Goal: Transaction & Acquisition: Purchase product/service

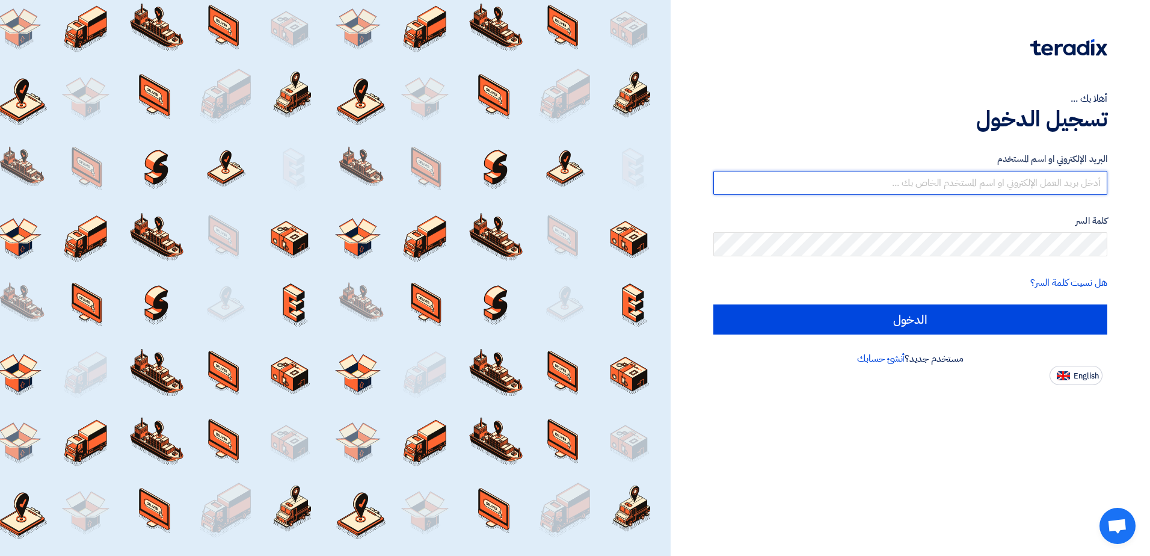
type input "[EMAIL_ADDRESS][DOMAIN_NAME]"
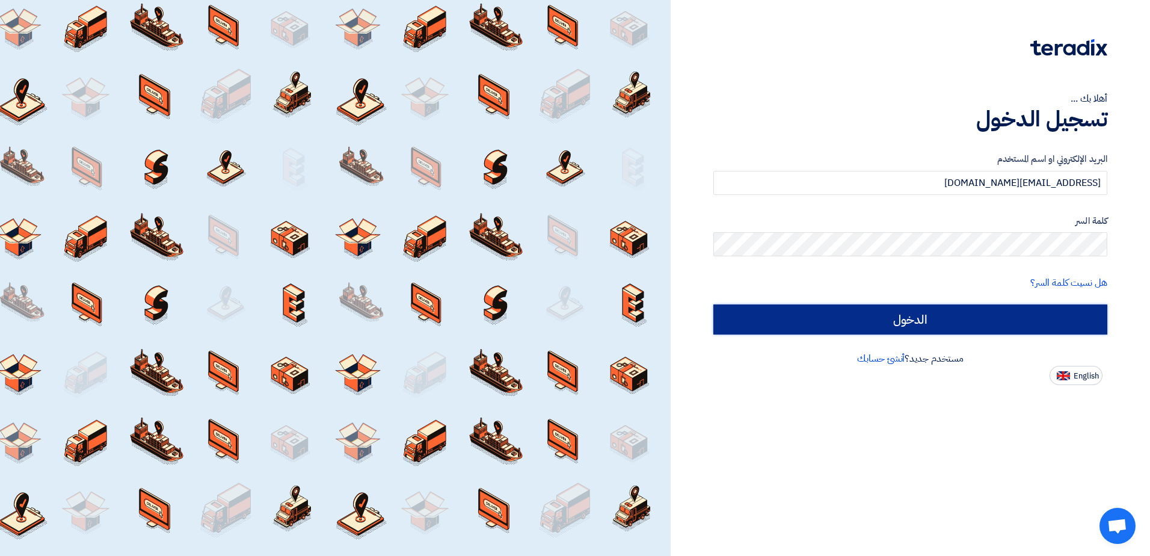
click at [783, 324] on input "الدخول" at bounding box center [910, 319] width 394 height 30
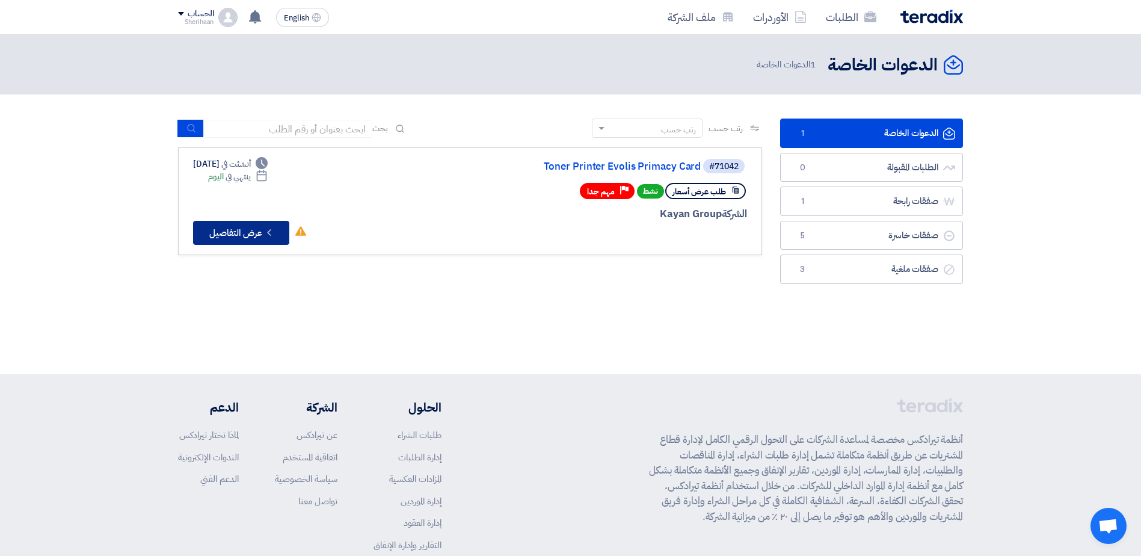
click at [238, 230] on button "Check details عرض التفاصيل" at bounding box center [241, 233] width 96 height 24
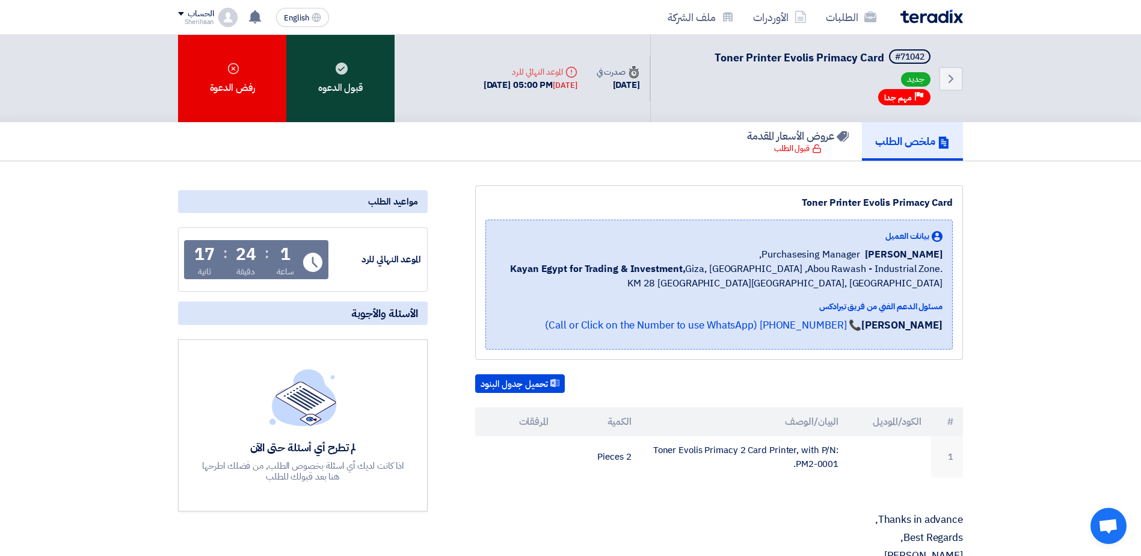
click at [352, 85] on div "قبول الدعوه" at bounding box center [340, 78] width 108 height 87
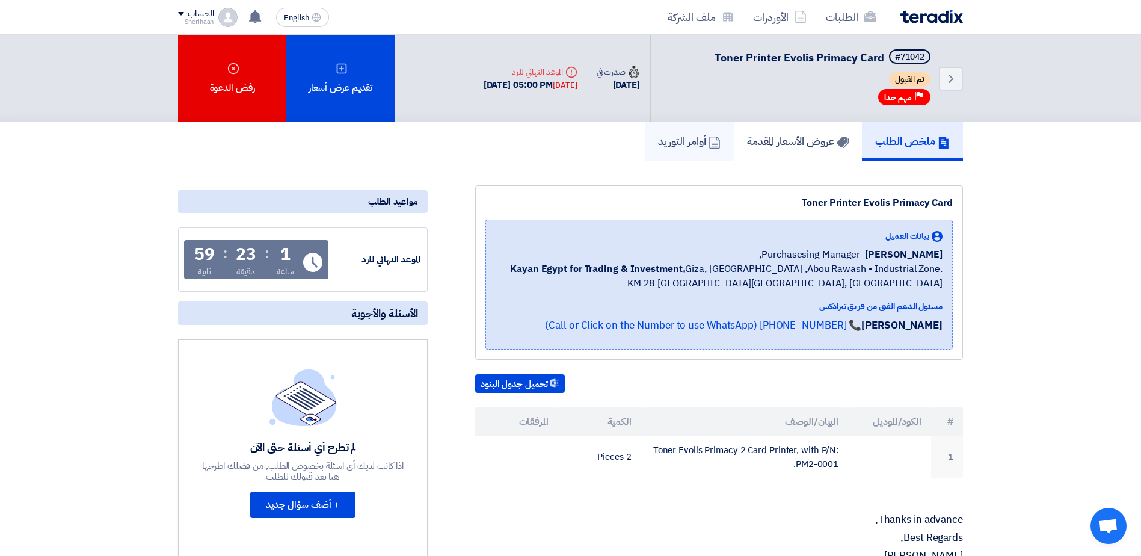
click at [671, 140] on h5 "أوامر التوريد" at bounding box center [689, 141] width 63 height 14
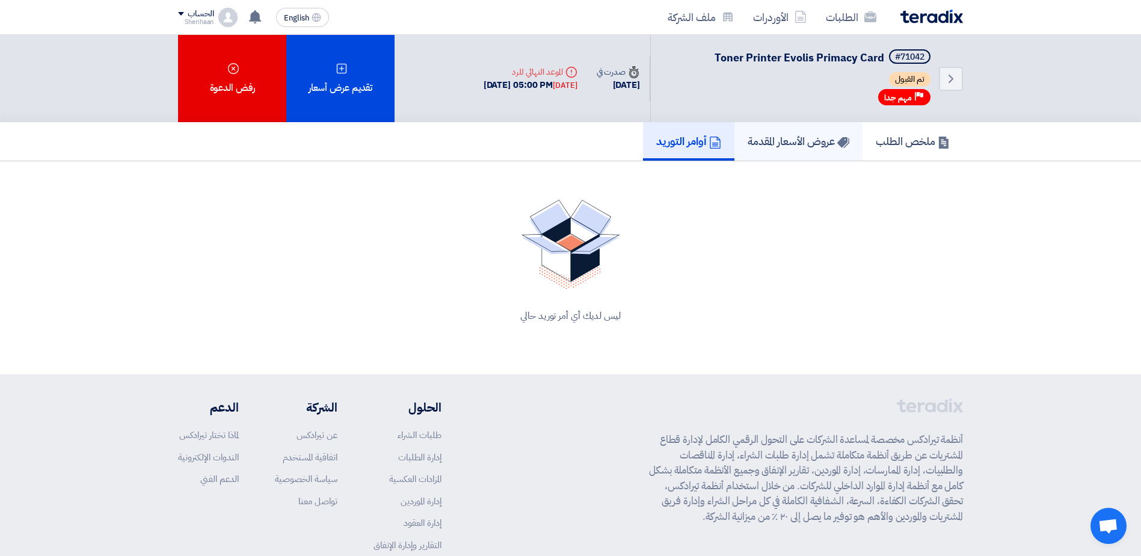
click at [780, 142] on h5 "عروض الأسعار المقدمة" at bounding box center [799, 141] width 102 height 14
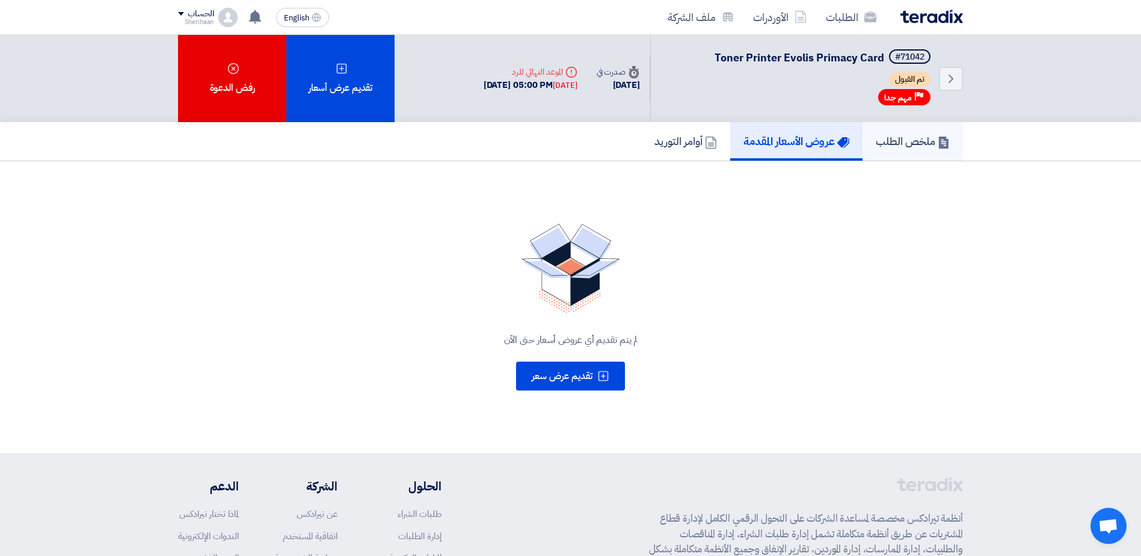
click at [913, 143] on h5 "ملخص الطلب" at bounding box center [913, 141] width 74 height 14
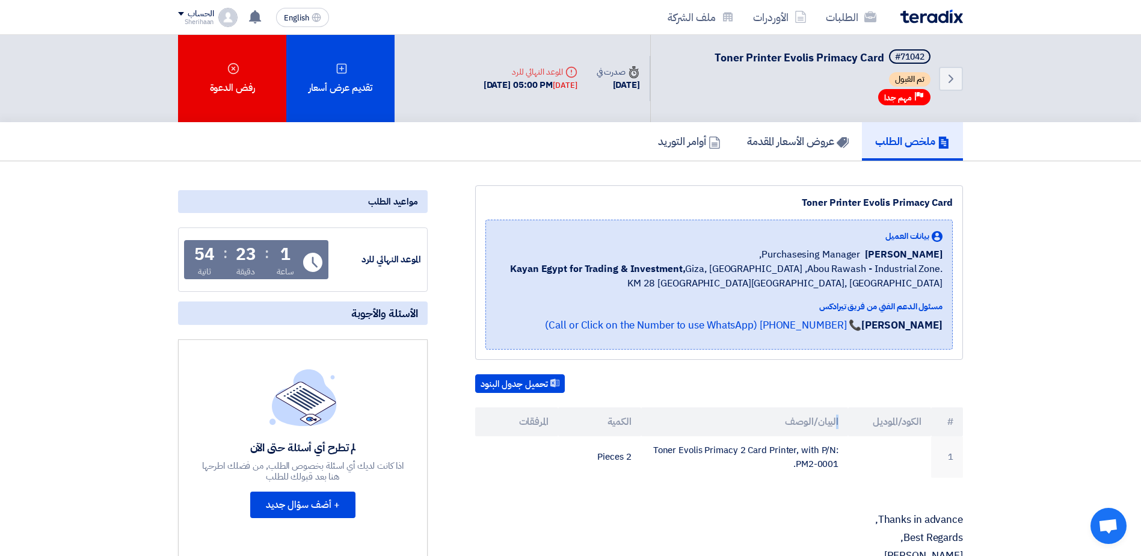
click at [838, 425] on th "البيان/الوصف" at bounding box center [745, 421] width 208 height 29
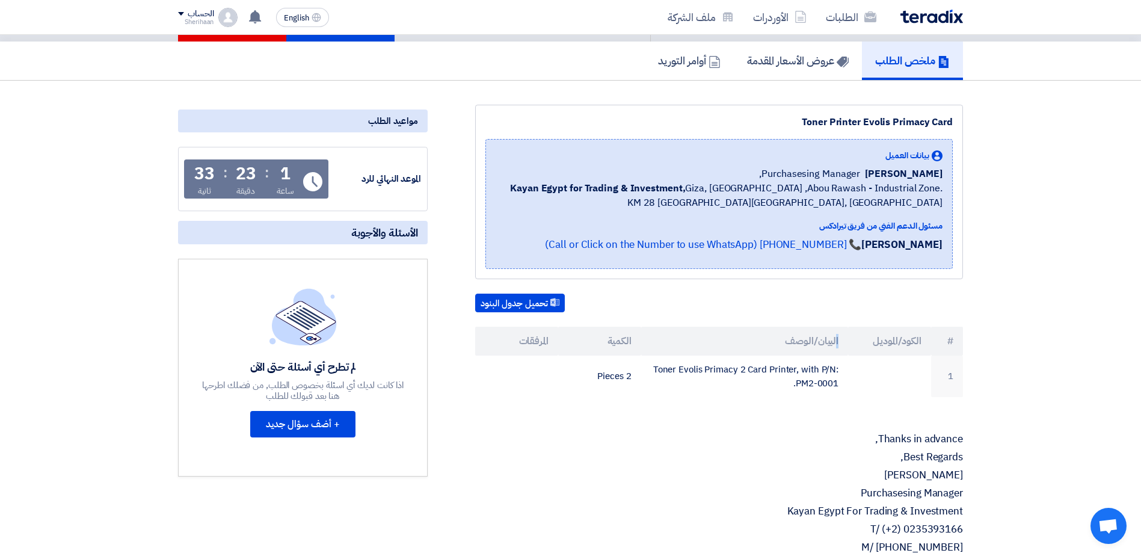
scroll to position [120, 0]
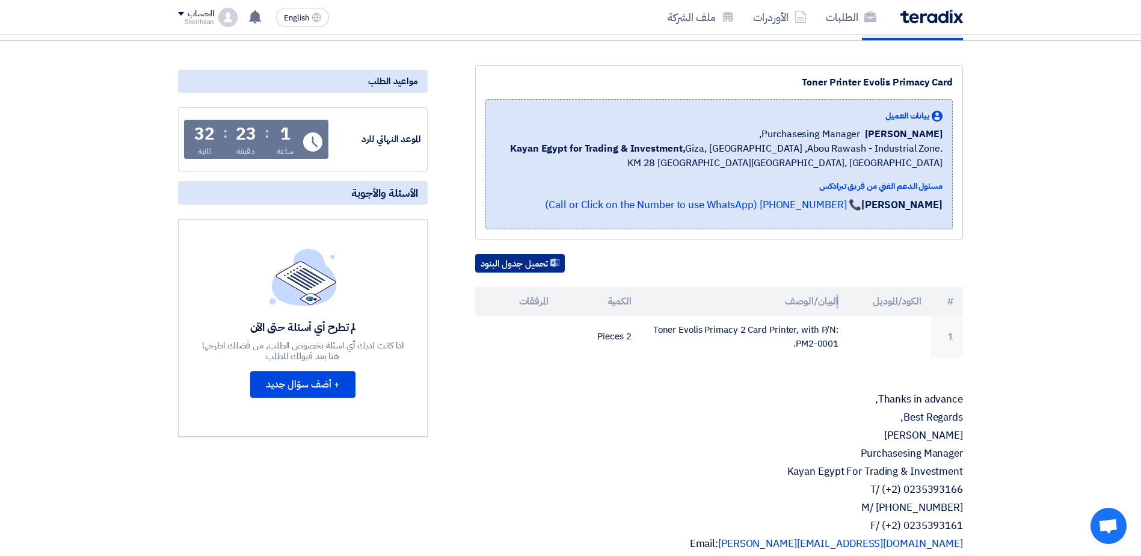
click at [545, 265] on button "تحميل جدول البنود" at bounding box center [520, 263] width 90 height 19
click at [810, 303] on th "البيان/الوصف" at bounding box center [745, 301] width 208 height 29
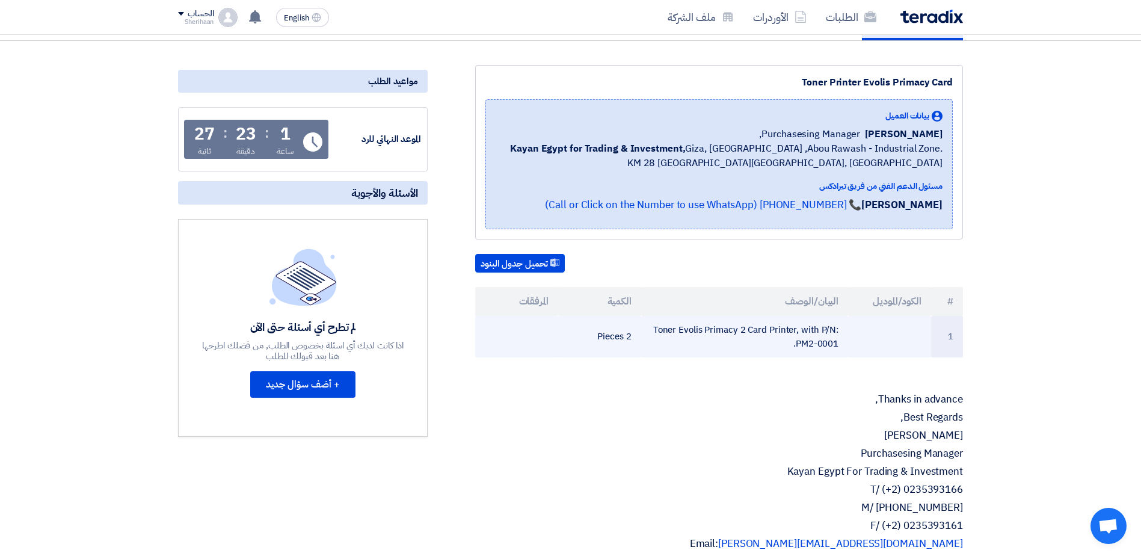
click at [959, 335] on td "1" at bounding box center [947, 337] width 32 height 42
click at [951, 333] on td "1" at bounding box center [947, 337] width 32 height 42
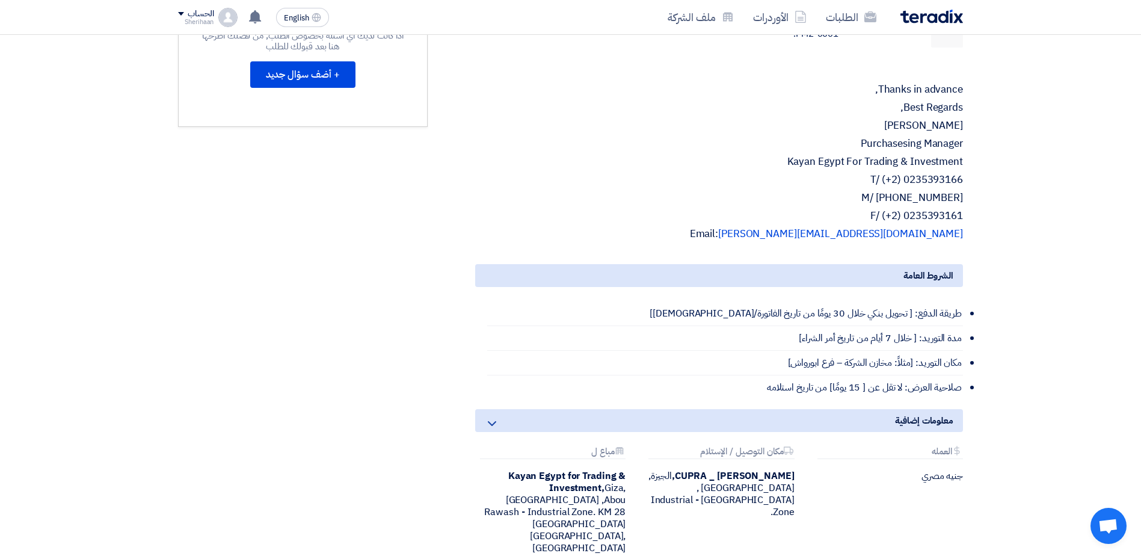
scroll to position [0, 0]
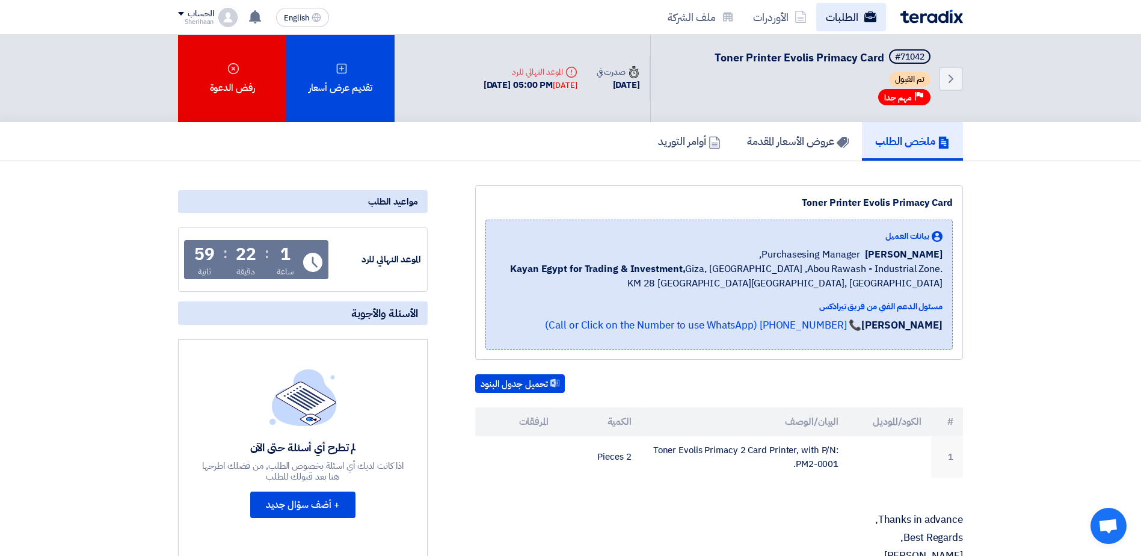
click at [848, 14] on link "الطلبات" at bounding box center [851, 17] width 70 height 28
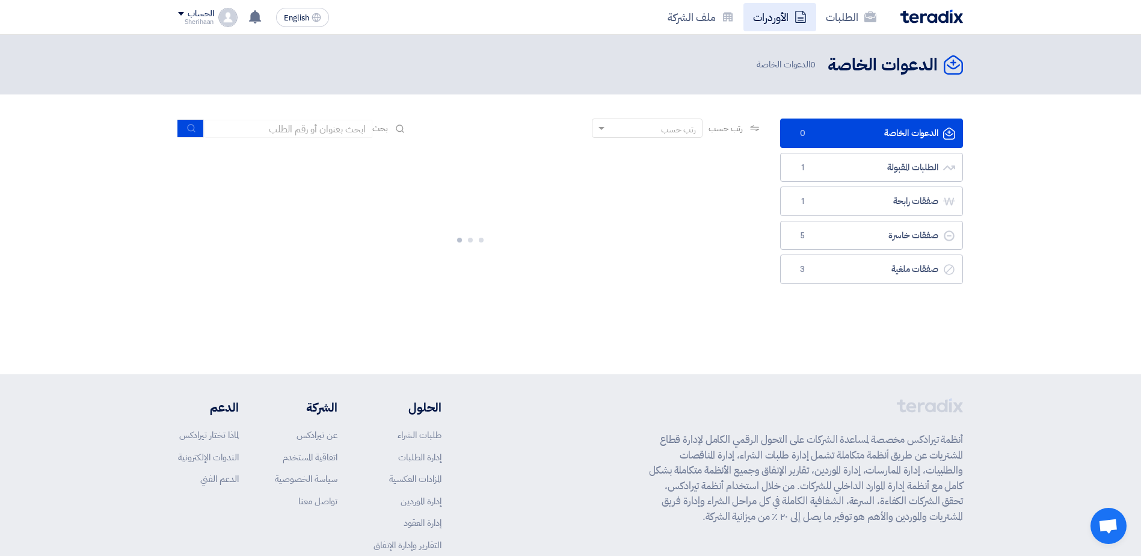
click at [762, 17] on link "الأوردرات" at bounding box center [779, 17] width 73 height 28
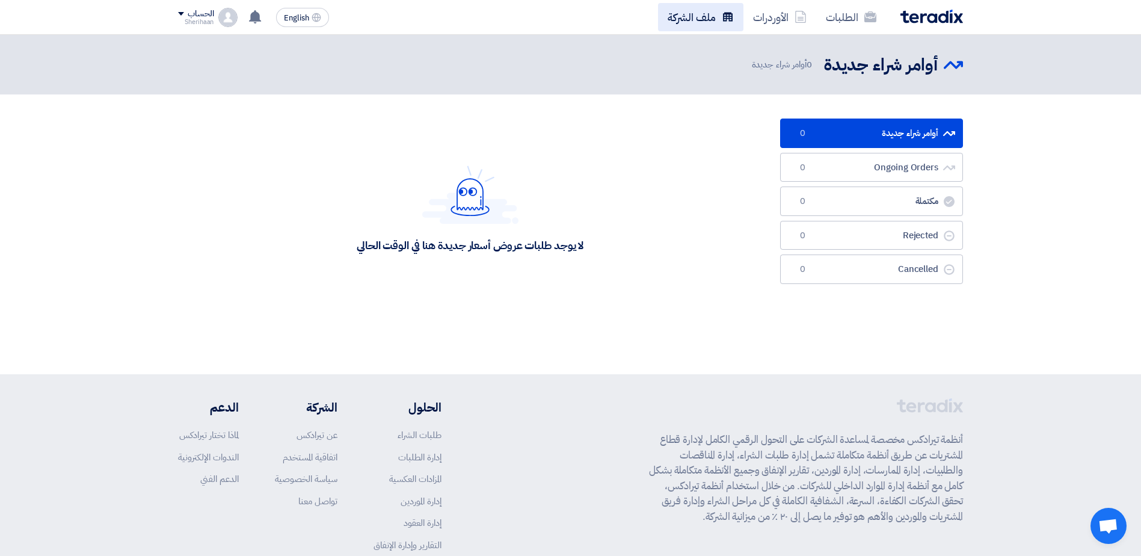
click at [693, 17] on link "ملف الشركة" at bounding box center [700, 17] width 85 height 28
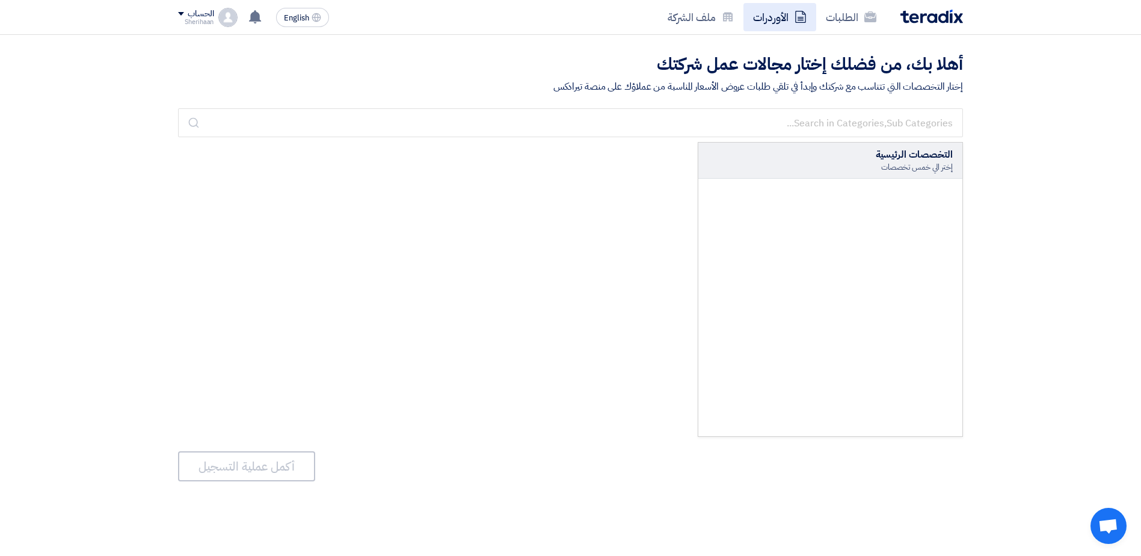
click at [746, 14] on link "الأوردرات" at bounding box center [779, 17] width 73 height 28
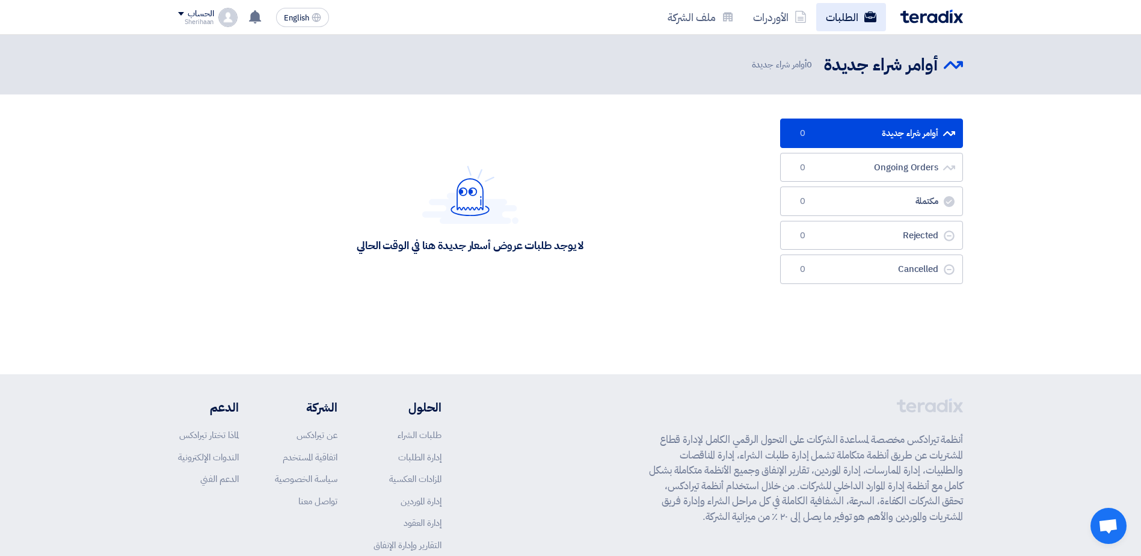
click at [850, 18] on link "الطلبات" at bounding box center [851, 17] width 70 height 28
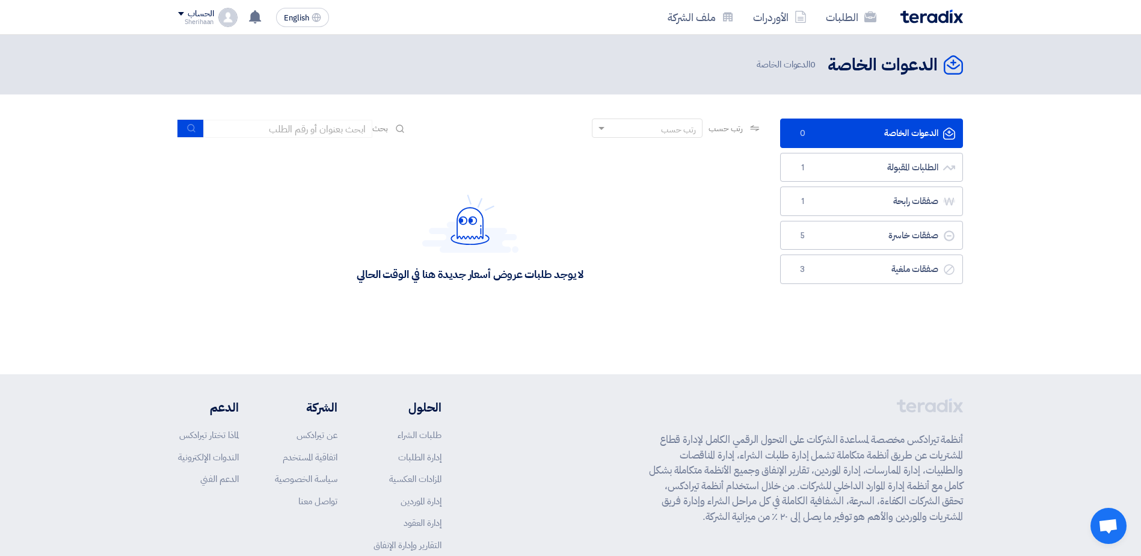
drag, startPoint x: 620, startPoint y: 248, endPoint x: 691, endPoint y: 194, distance: 89.7
click at [623, 245] on div "لا يوجد طلبات عروض أسعار جديدة هنا في الوقت الحالي" at bounding box center [470, 237] width 584 height 180
click at [792, 13] on link "الأوردرات" at bounding box center [779, 17] width 73 height 28
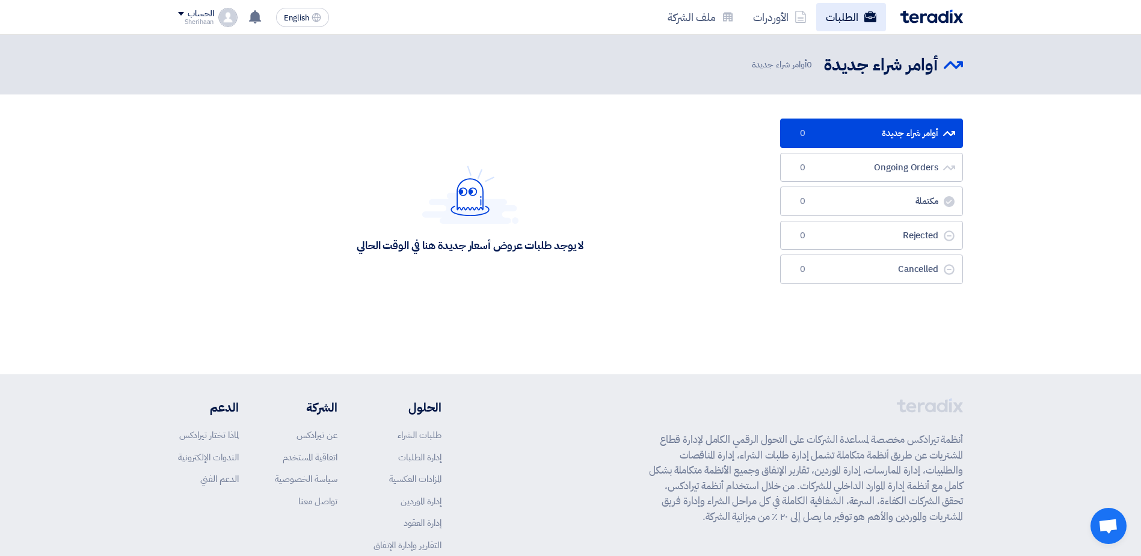
click at [849, 23] on link "الطلبات" at bounding box center [851, 17] width 70 height 28
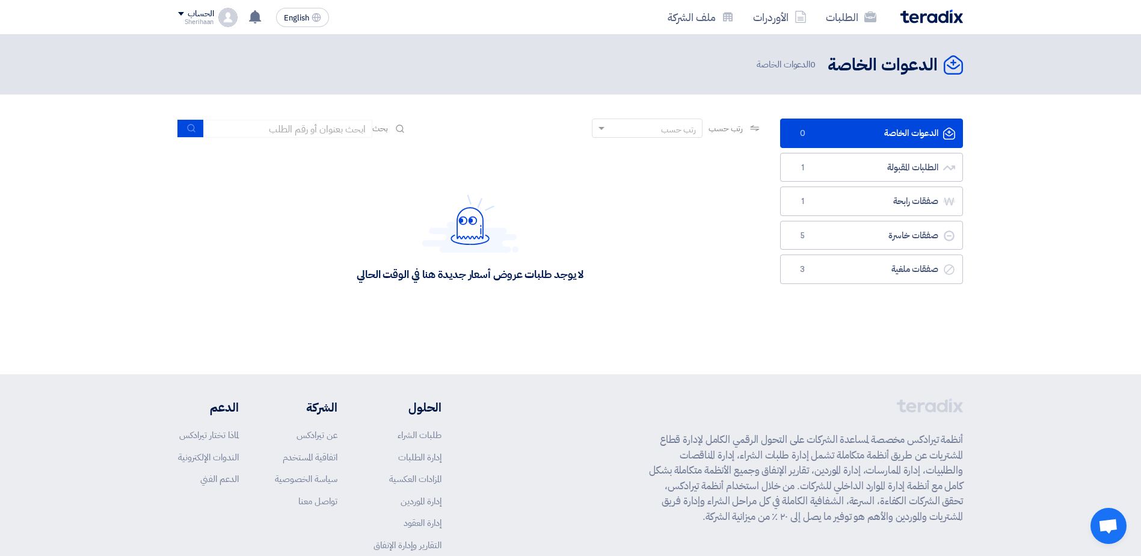
click at [494, 277] on div "لا يوجد طلبات عروض أسعار جديدة هنا في الوقت الحالي" at bounding box center [470, 274] width 227 height 14
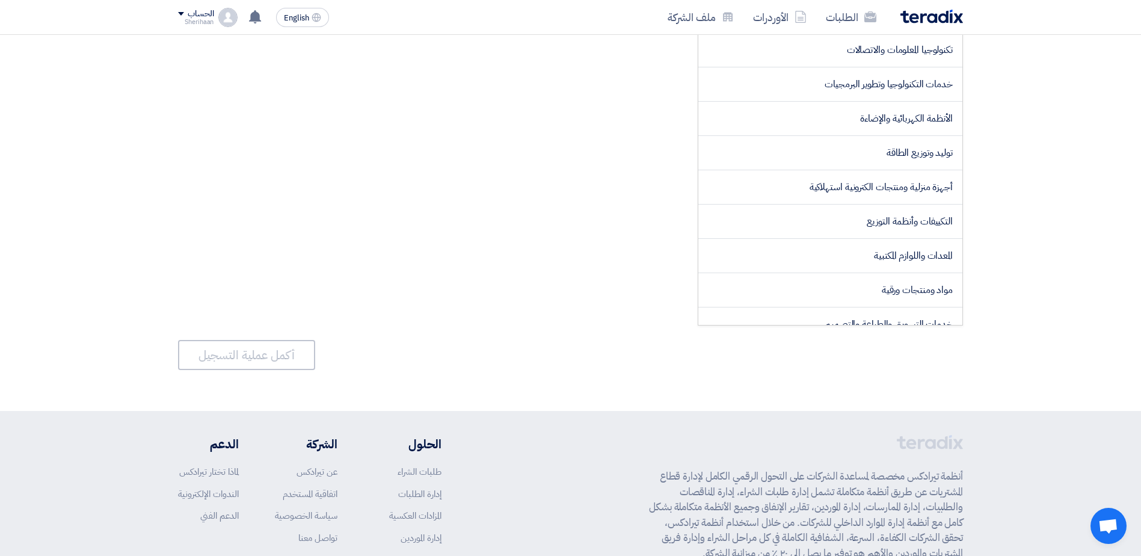
scroll to position [180, 0]
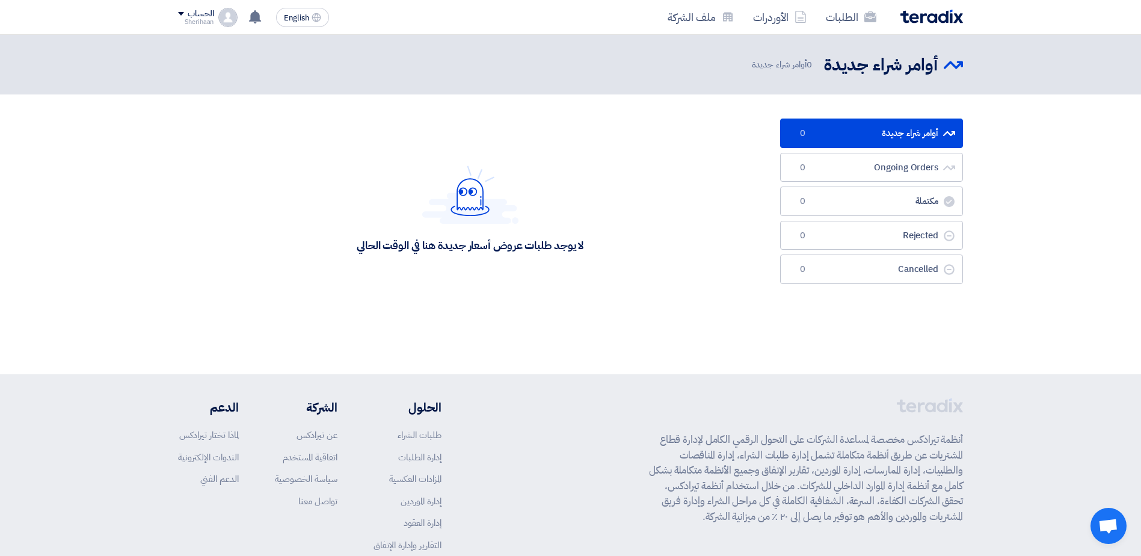
click at [926, 14] on img at bounding box center [931, 17] width 63 height 14
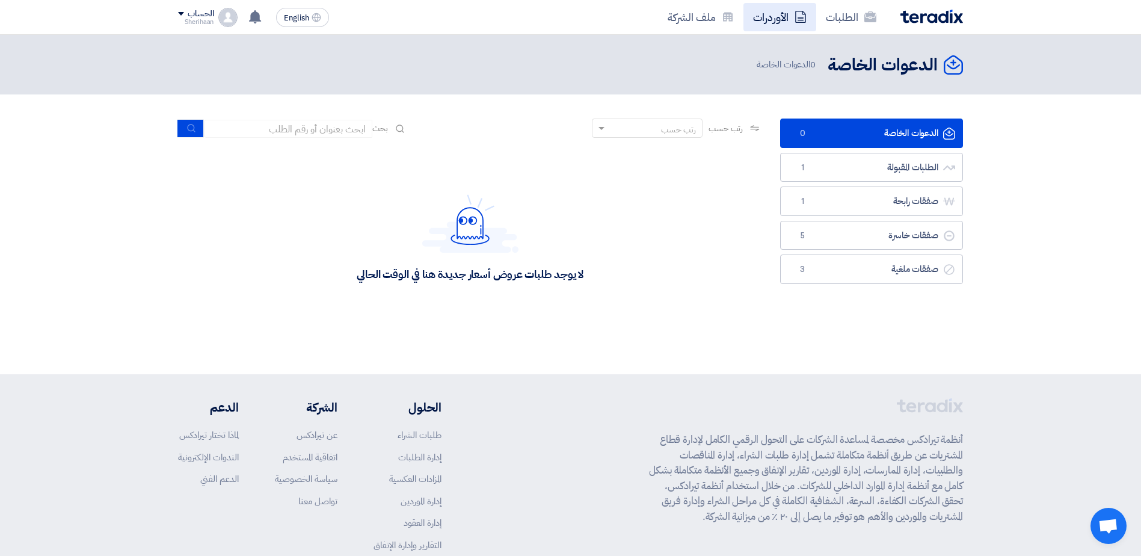
click at [784, 16] on link "الأوردرات" at bounding box center [779, 17] width 73 height 28
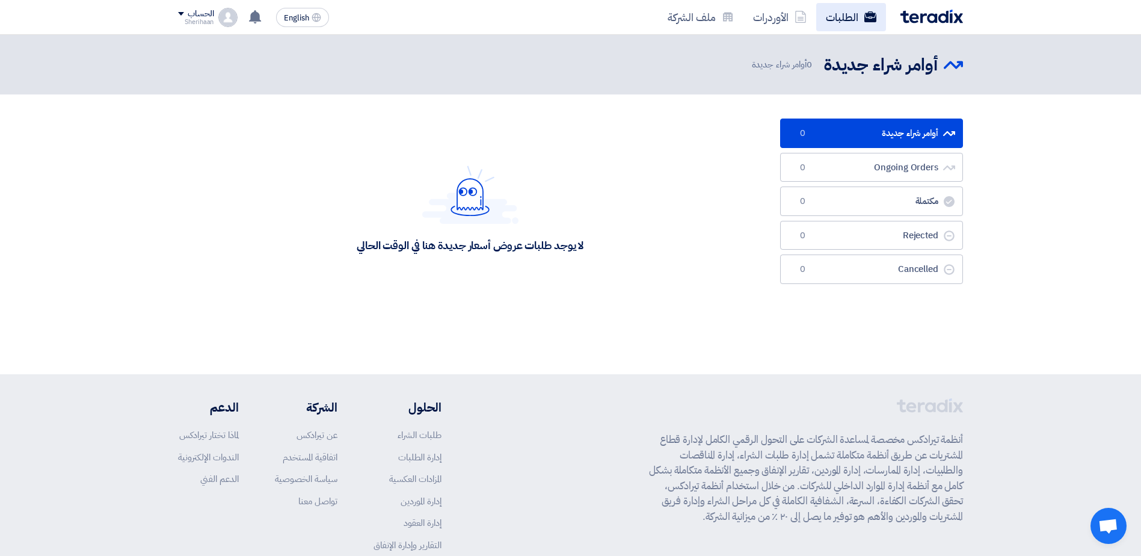
click at [839, 18] on link "الطلبات" at bounding box center [851, 17] width 70 height 28
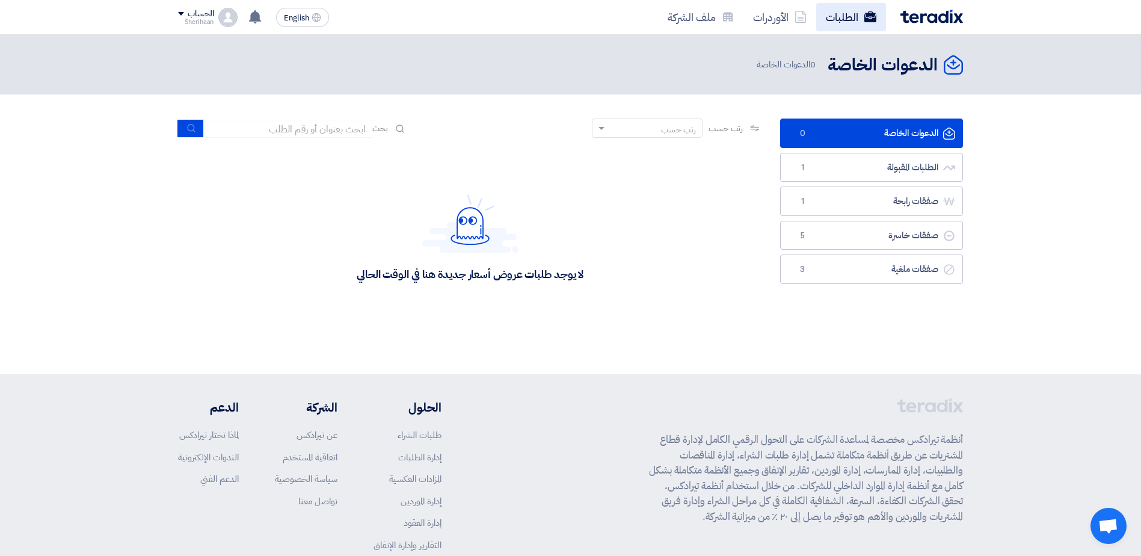
click at [846, 21] on link "الطلبات" at bounding box center [851, 17] width 70 height 28
click at [911, 197] on link "صفقات رابحة صفقات رابحة 1" at bounding box center [871, 200] width 183 height 29
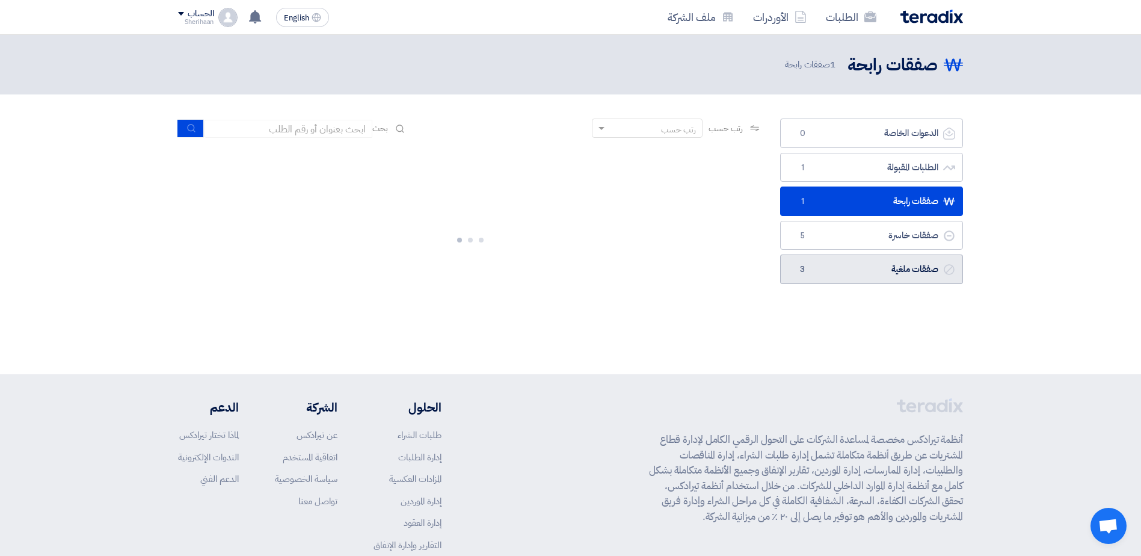
click at [913, 269] on link "صفقات ملغية صفقات ملغية 3" at bounding box center [871, 268] width 183 height 29
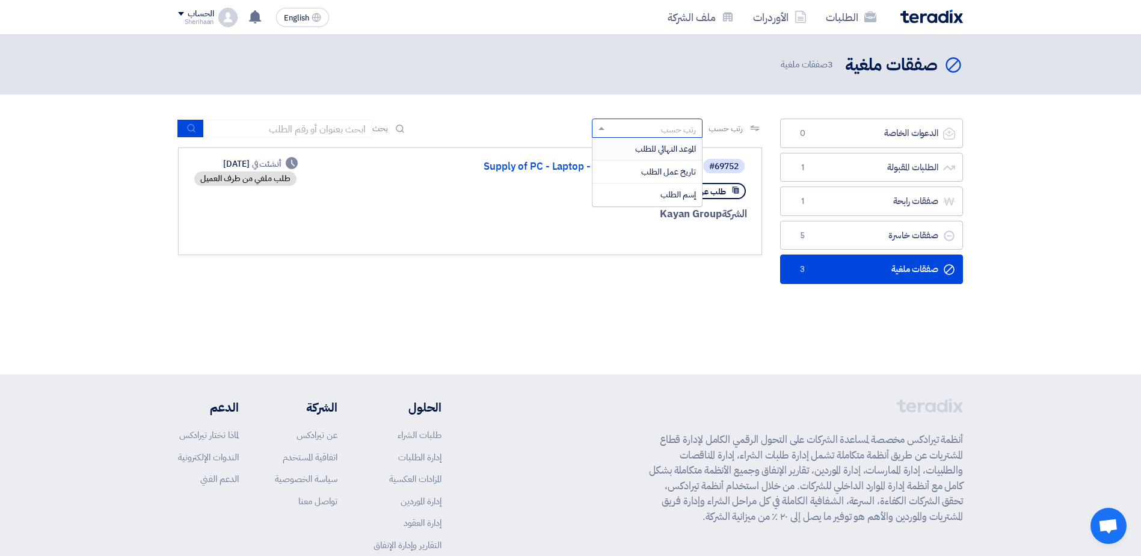
click at [639, 134] on div "رتب حسب" at bounding box center [655, 128] width 94 height 15
click at [648, 251] on link "#69752 Supply of PC - Laptop - Printer - Volkswagen ... طلب عرض أسعار Priority …" at bounding box center [470, 201] width 584 height 108
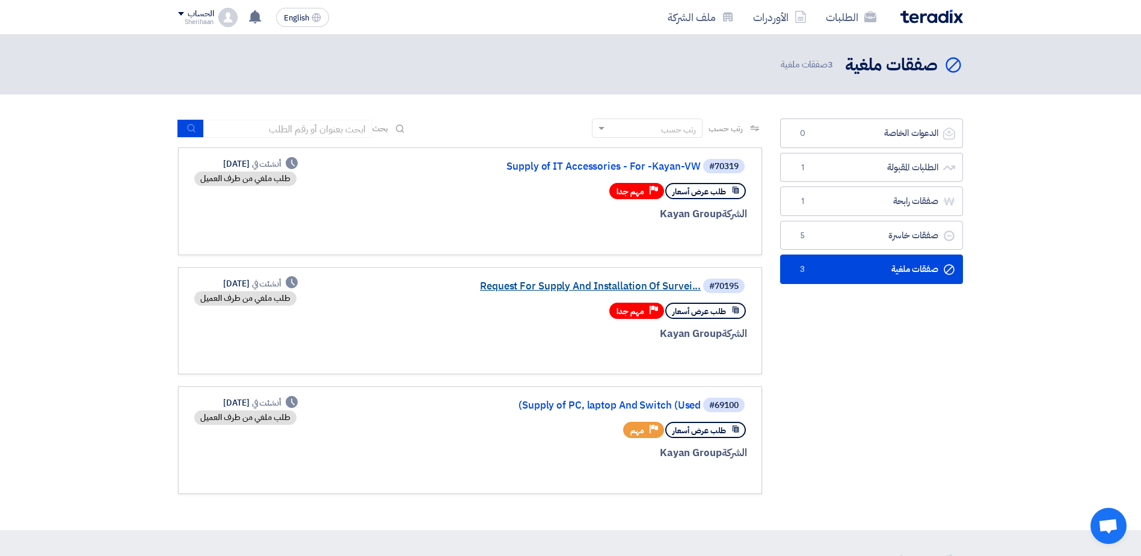
click at [592, 288] on link "Request For Supply And Installation Of Survei..." at bounding box center [580, 286] width 241 height 11
click at [694, 194] on span "طلب عرض أسعار" at bounding box center [699, 191] width 54 height 11
click at [710, 189] on span "طلب عرض أسعار" at bounding box center [699, 191] width 54 height 11
click at [711, 188] on span "طلب عرض أسعار" at bounding box center [699, 191] width 54 height 11
click at [630, 164] on link "Supply of IT Accessories - For -Kayan-VW" at bounding box center [580, 166] width 241 height 11
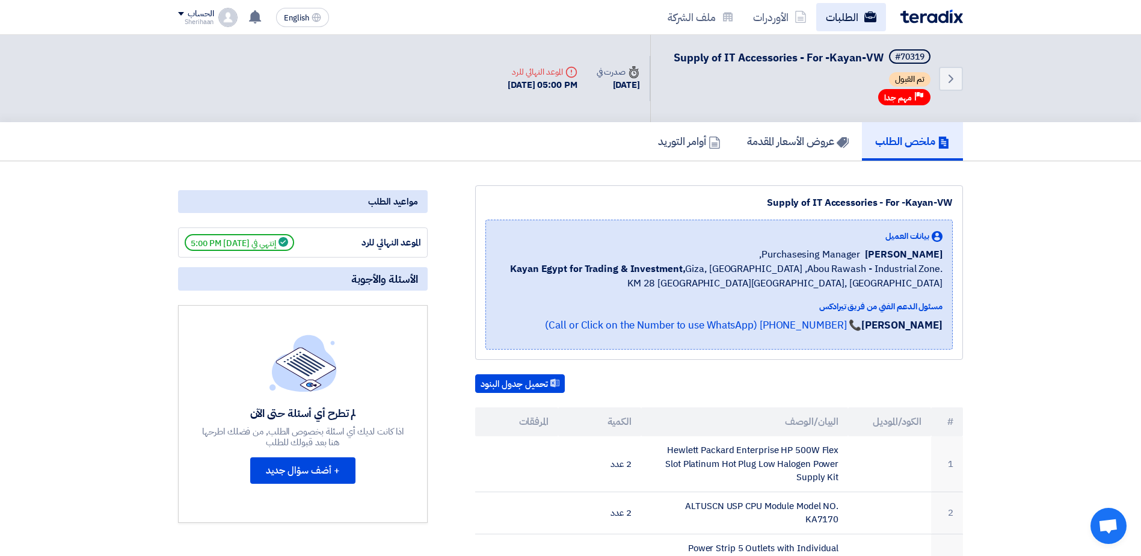
click at [838, 18] on link "الطلبات" at bounding box center [851, 17] width 70 height 28
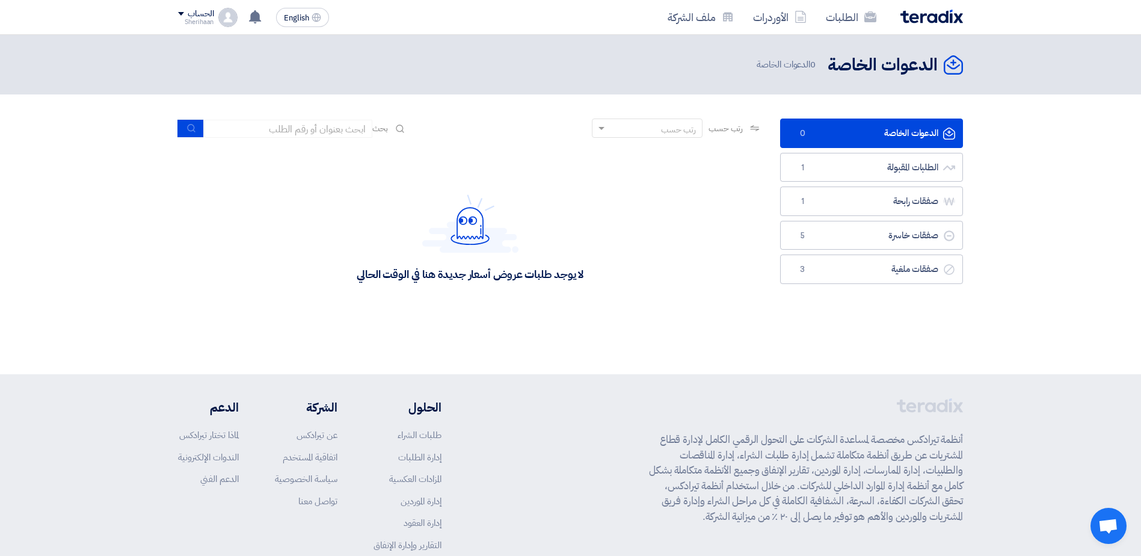
click at [592, 128] on span at bounding box center [599, 128] width 15 height 13
click at [689, 173] on span "الموعد النهائي للطلب" at bounding box center [665, 171] width 61 height 13
click at [752, 129] on icon at bounding box center [755, 128] width 10 height 10
click at [599, 128] on span at bounding box center [602, 128] width 6 height 3
click at [850, 26] on link "الطلبات" at bounding box center [851, 17] width 70 height 28
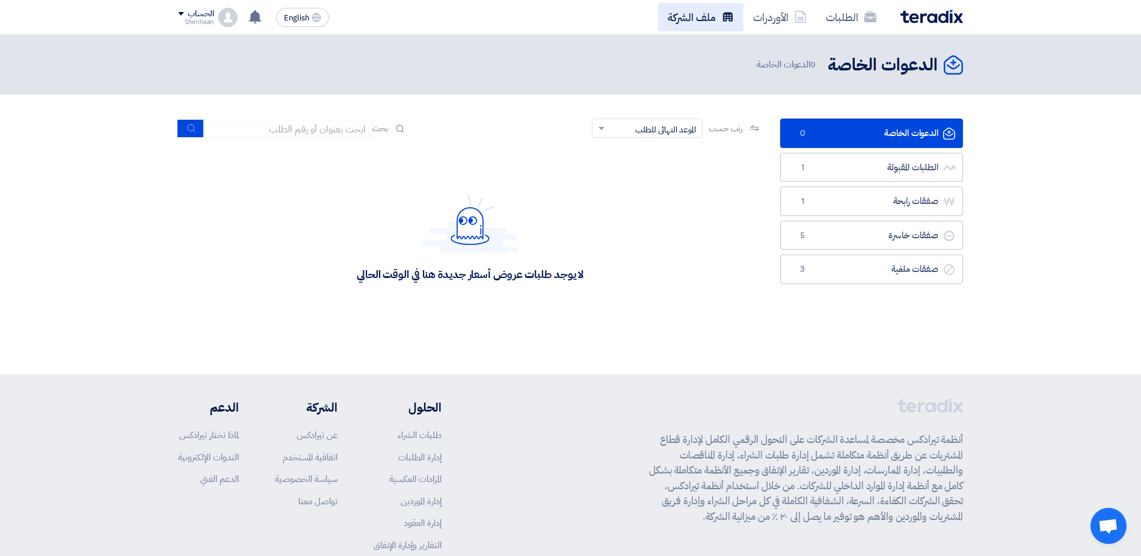
click at [686, 25] on link "ملف الشركة" at bounding box center [700, 17] width 85 height 28
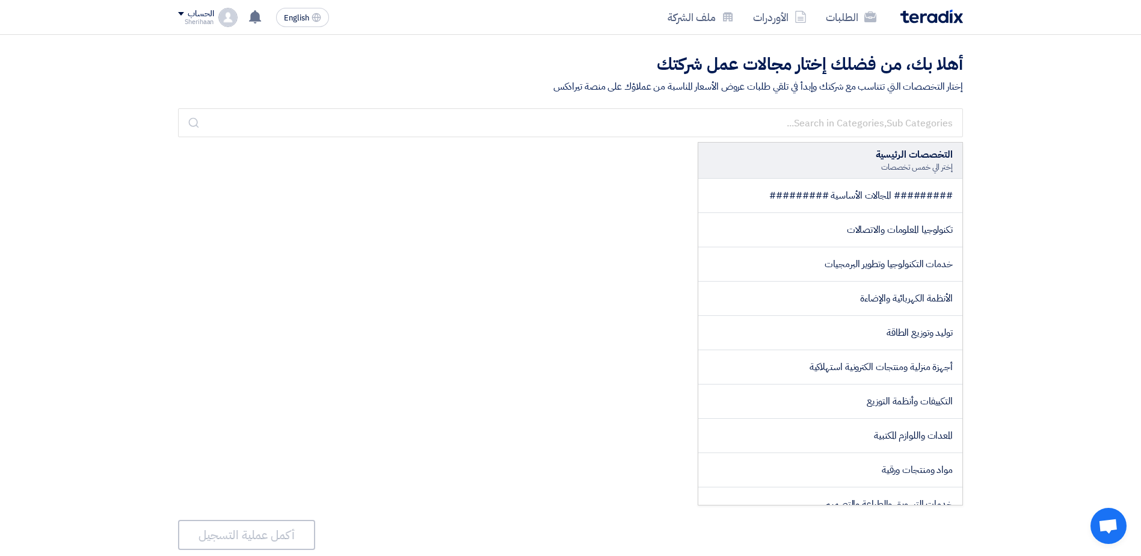
click at [927, 12] on img at bounding box center [931, 17] width 63 height 14
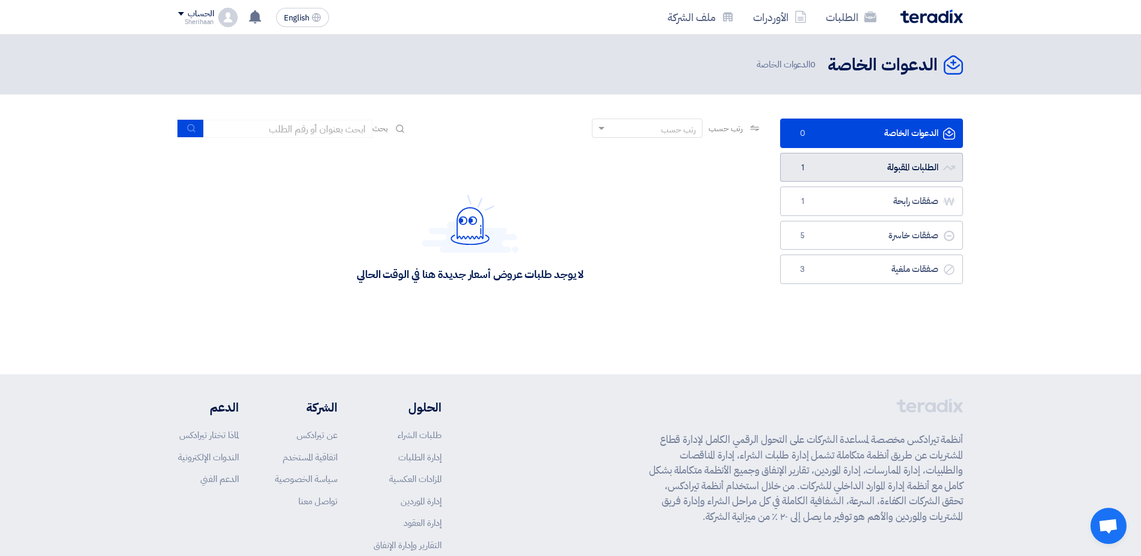
click at [854, 163] on link "الطلبات المقبولة الطلبات المقبولة 1" at bounding box center [871, 167] width 183 height 29
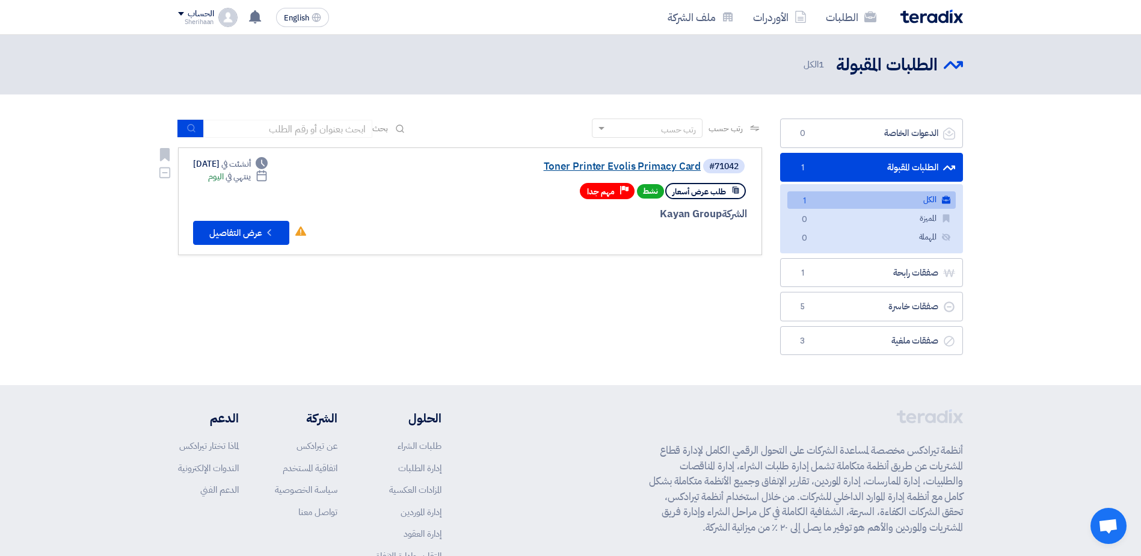
click at [602, 166] on link "Toner Printer Evolis Primacy Card" at bounding box center [580, 166] width 241 height 11
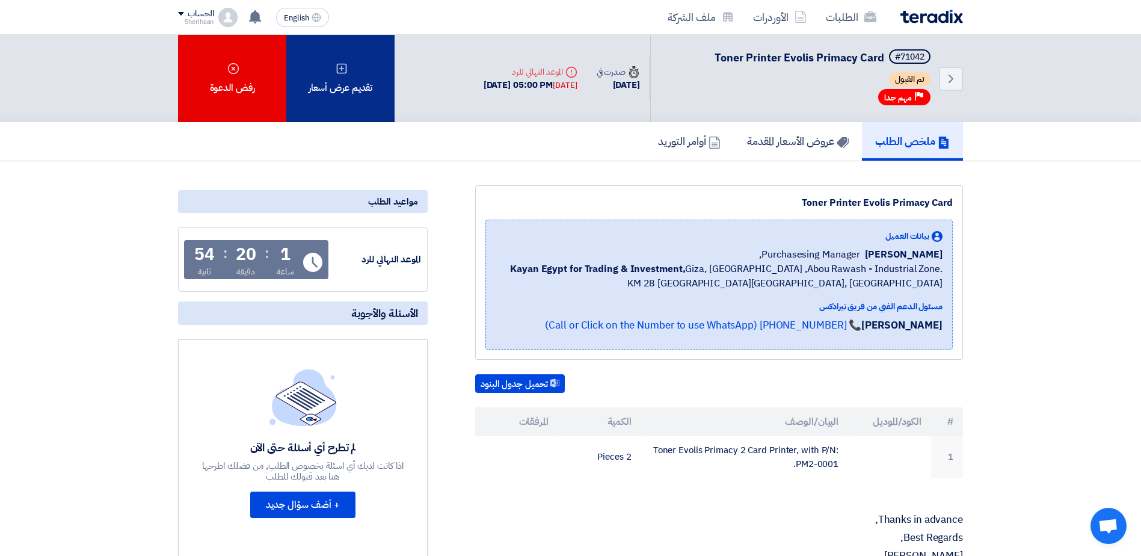
click at [343, 66] on icon at bounding box center [342, 69] width 12 height 12
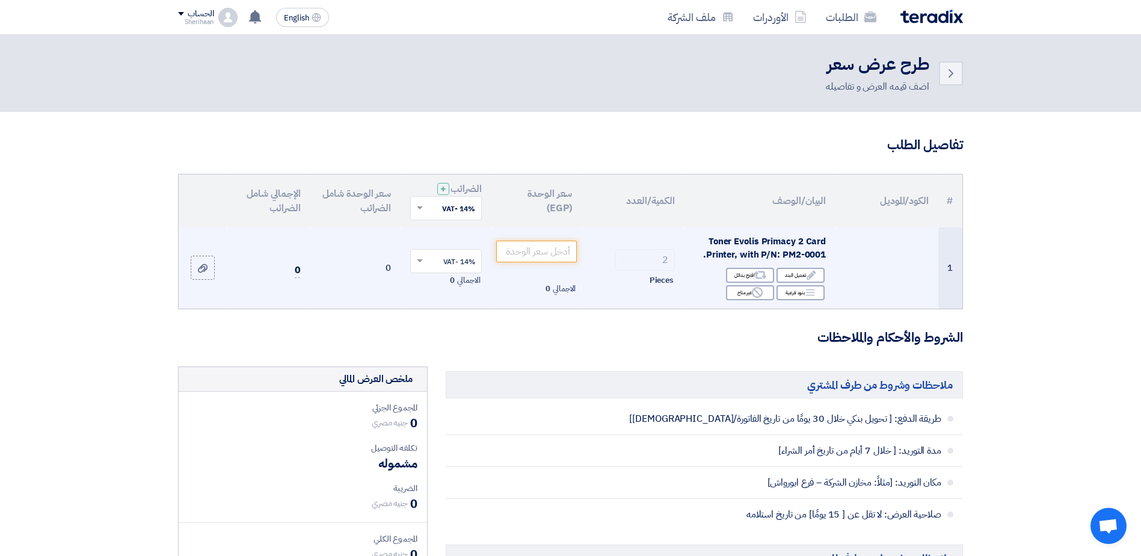
click at [914, 259] on td at bounding box center [887, 267] width 103 height 81
click at [930, 253] on td at bounding box center [887, 267] width 103 height 81
click at [807, 275] on icon "Edit" at bounding box center [811, 274] width 11 height 11
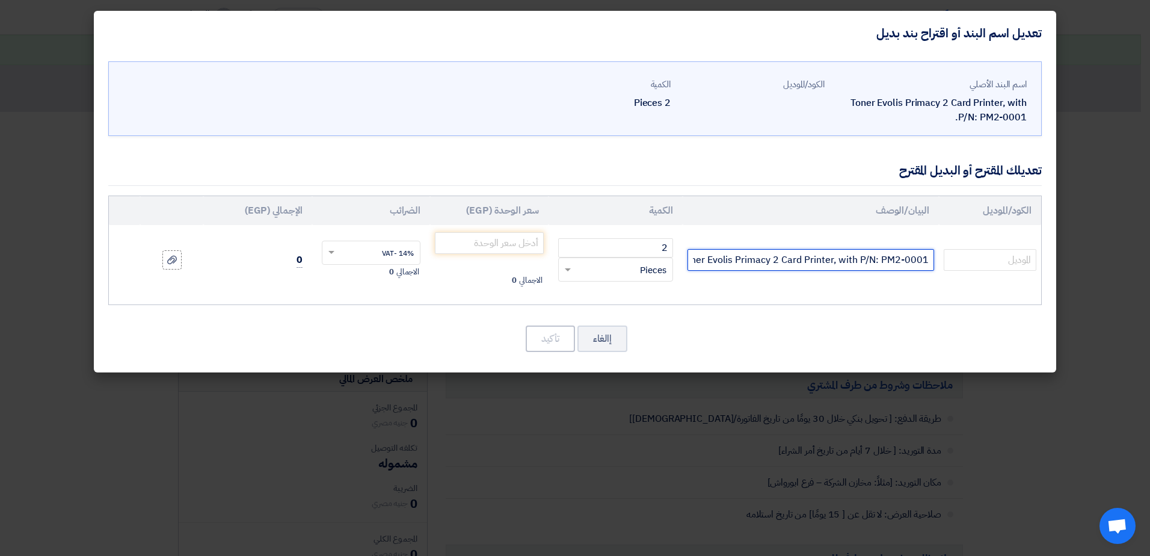
click at [926, 260] on input "Toner Evolis Primacy 2 Card Printer, with P/N: PM2-0001." at bounding box center [811, 260] width 247 height 22
drag, startPoint x: 930, startPoint y: 262, endPoint x: 686, endPoint y: 245, distance: 244.8
click at [686, 245] on td "Toner Evolis Primacy 2 Card Printer, with P/N: PM2-0001." at bounding box center [811, 260] width 256 height 70
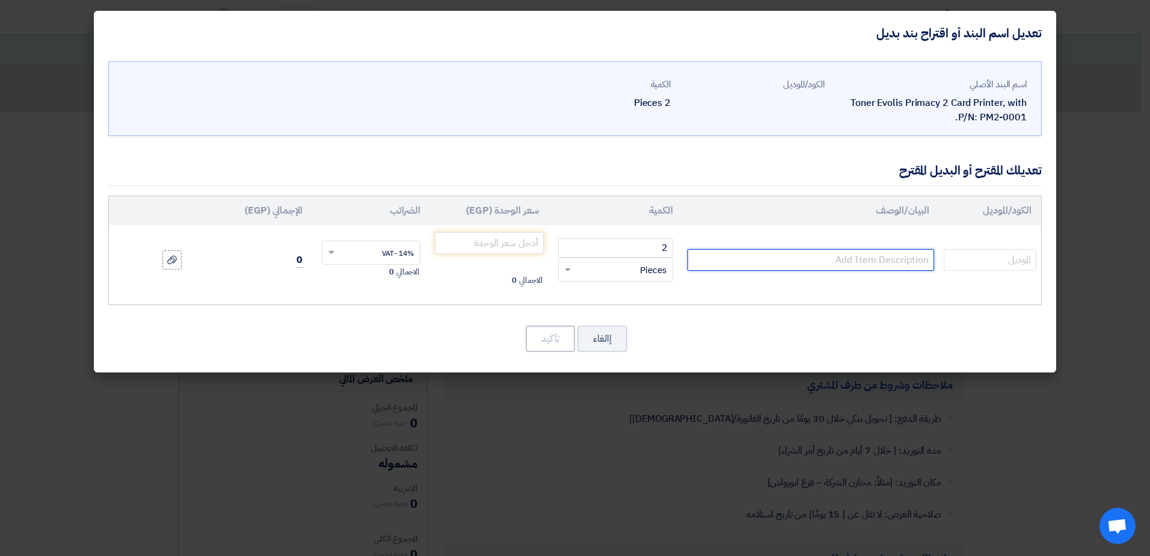
paste input "Color Ribbon : Evolis color Ribbon 5-panel YMCKO – 300-prints / ribbon R5F208M1…"
type input "Color Ribbon : Evolis color Ribbon 5-panel YMCKO – 300-prints / ribbon R5F208M1…"
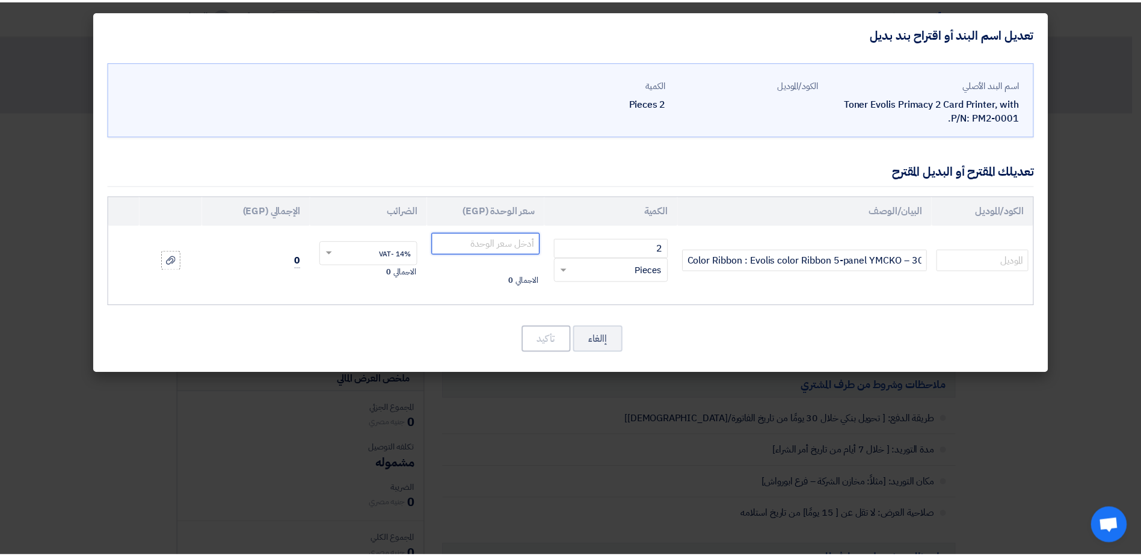
scroll to position [0, 0]
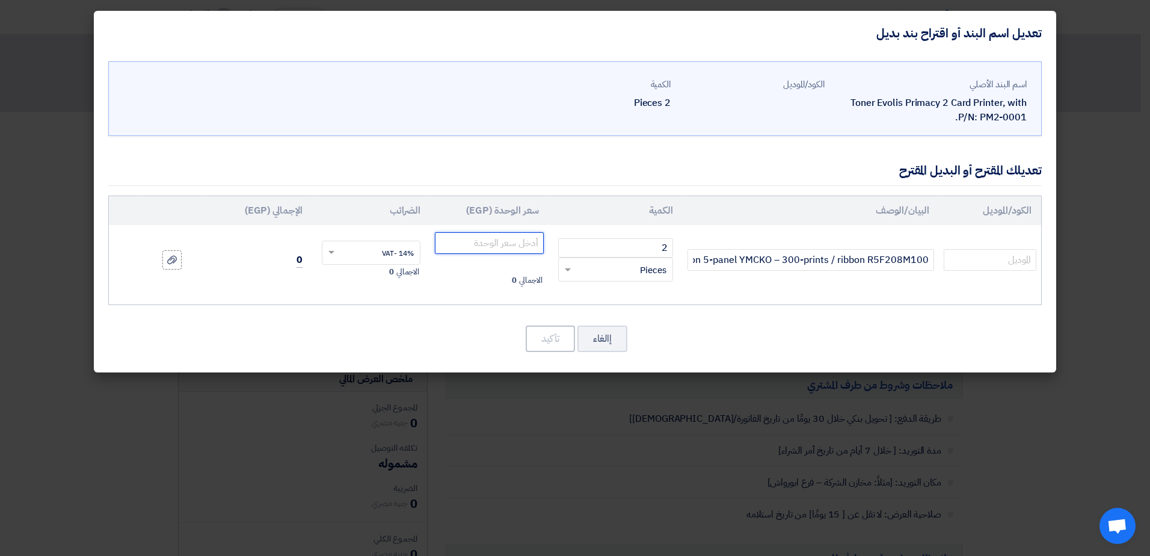
click at [500, 241] on input "number" at bounding box center [489, 243] width 109 height 22
type input "8772"
click at [348, 250] on input "text" at bounding box center [379, 253] width 73 height 19
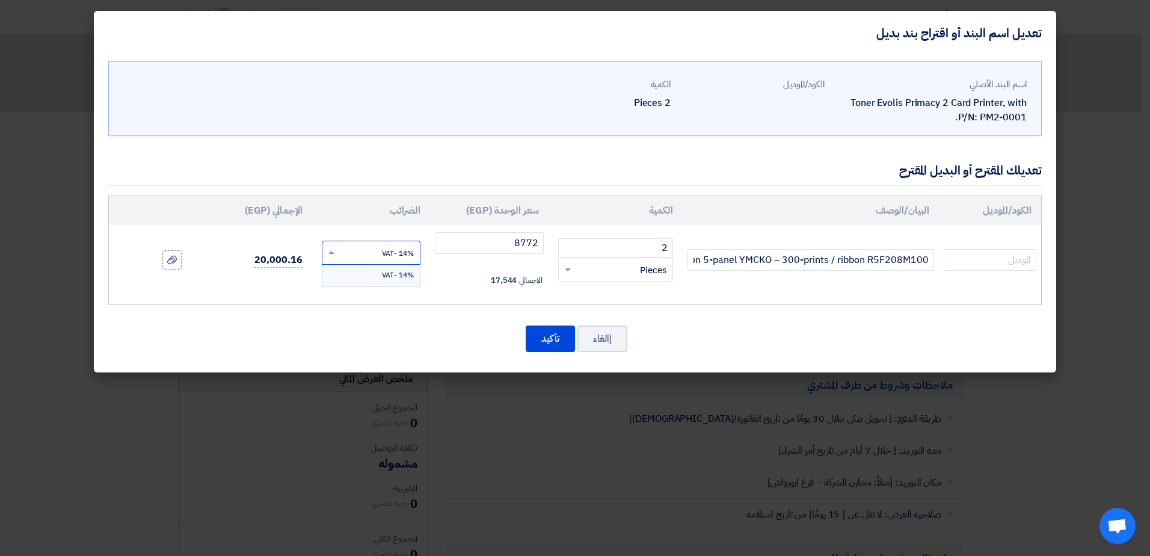
click at [360, 271] on div "14% -VAT" at bounding box center [371, 275] width 98 height 20
click at [553, 340] on button "تأكيد" at bounding box center [550, 338] width 49 height 26
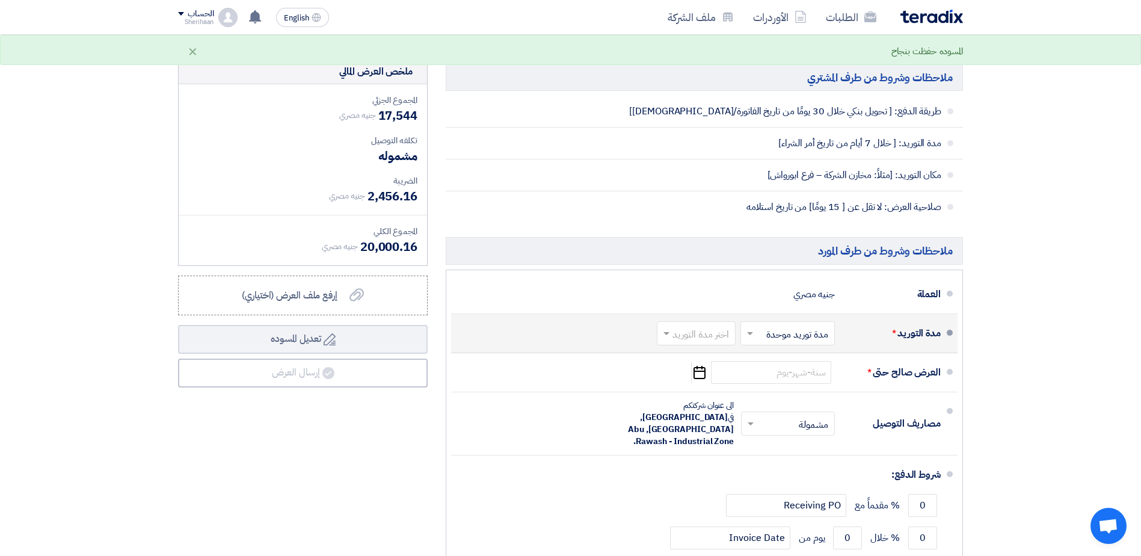
scroll to position [361, 0]
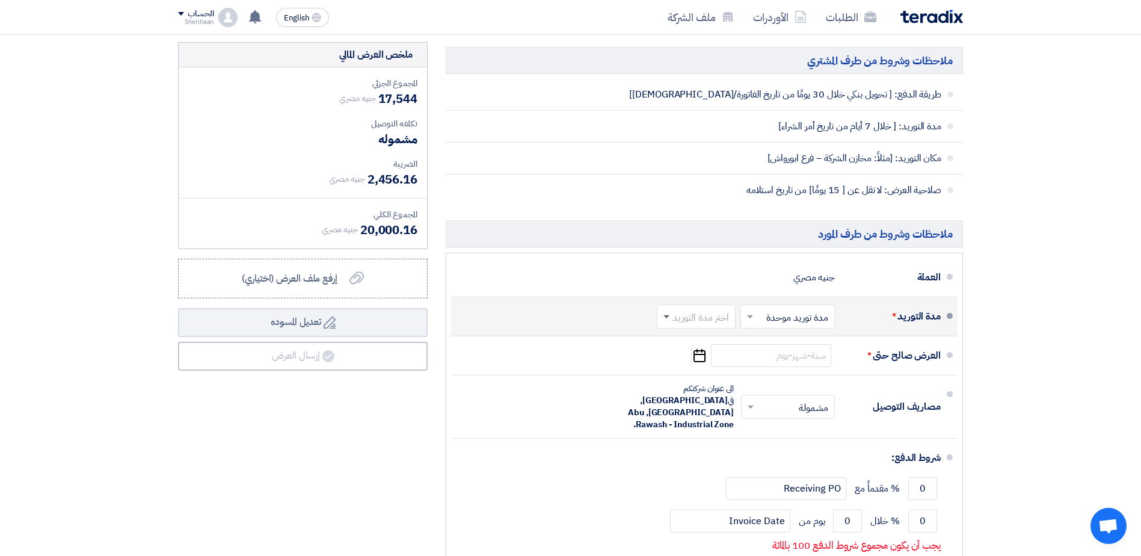
click at [668, 315] on span at bounding box center [666, 317] width 6 height 4
click at [712, 363] on span "(3-5) أيام" at bounding box center [713, 364] width 37 height 14
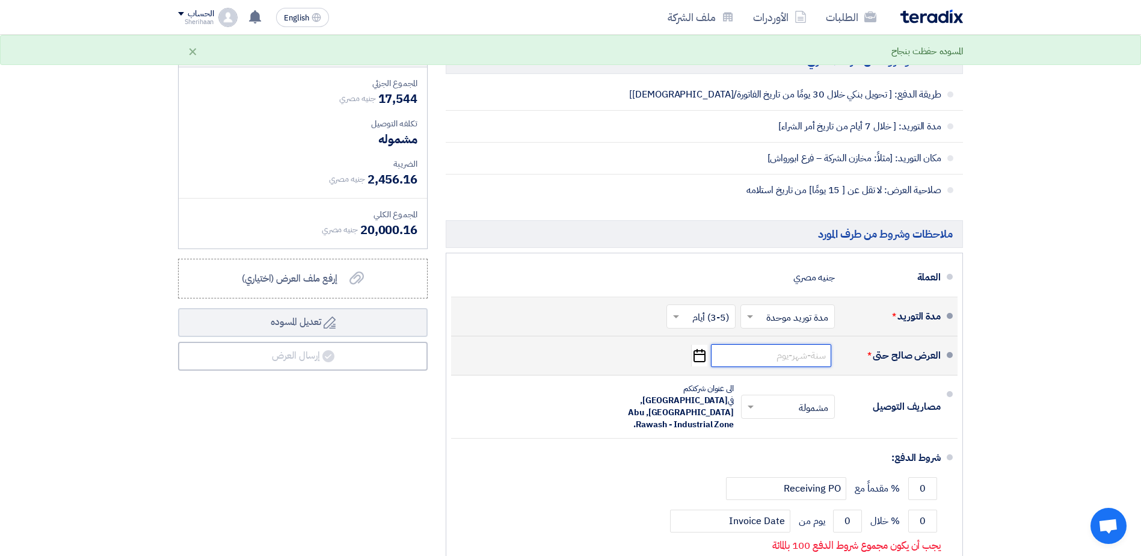
click at [800, 360] on input at bounding box center [771, 355] width 120 height 23
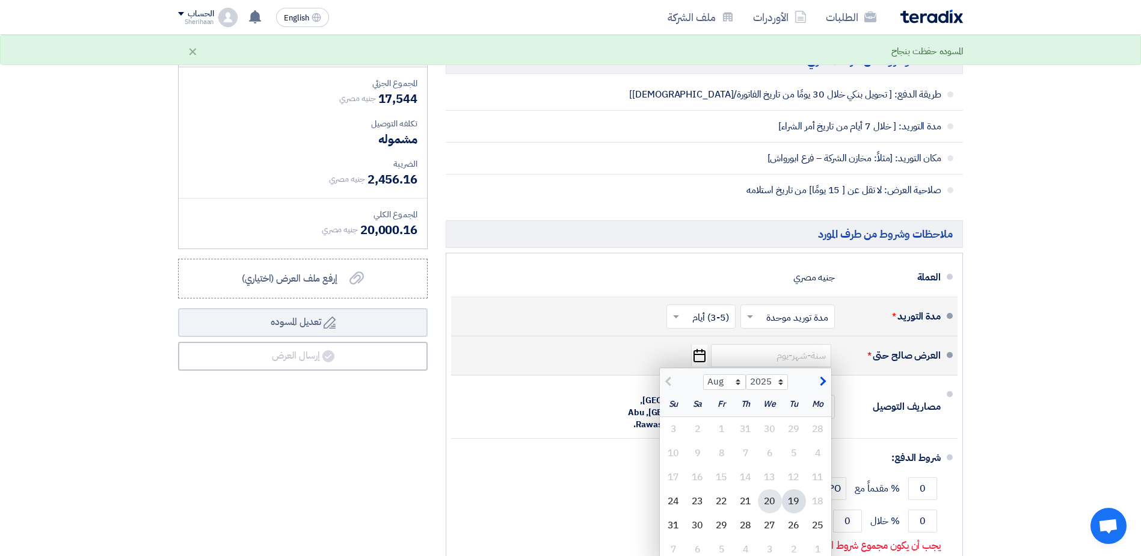
click at [769, 500] on div "20" at bounding box center [770, 501] width 24 height 24
type input "[DATE]"
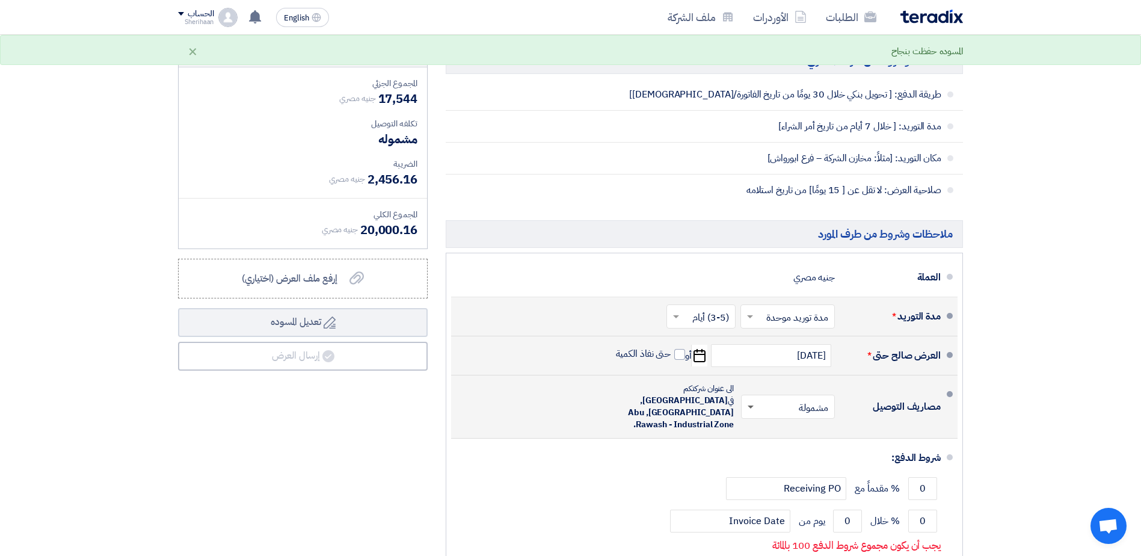
click at [748, 405] on span at bounding box center [751, 407] width 6 height 4
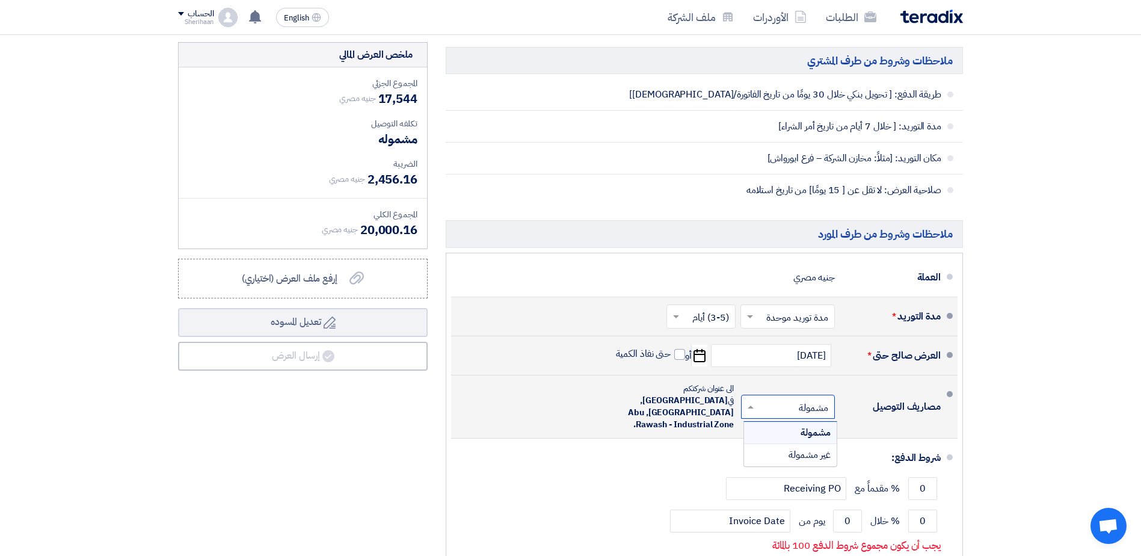
click at [789, 422] on div "مشمولة" at bounding box center [790, 433] width 93 height 22
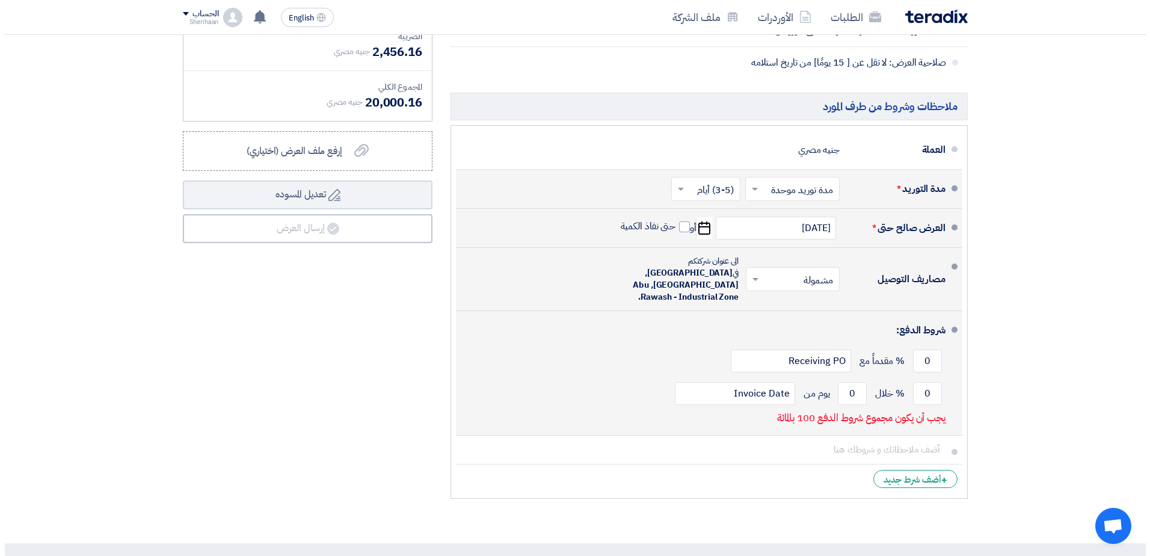
scroll to position [541, 0]
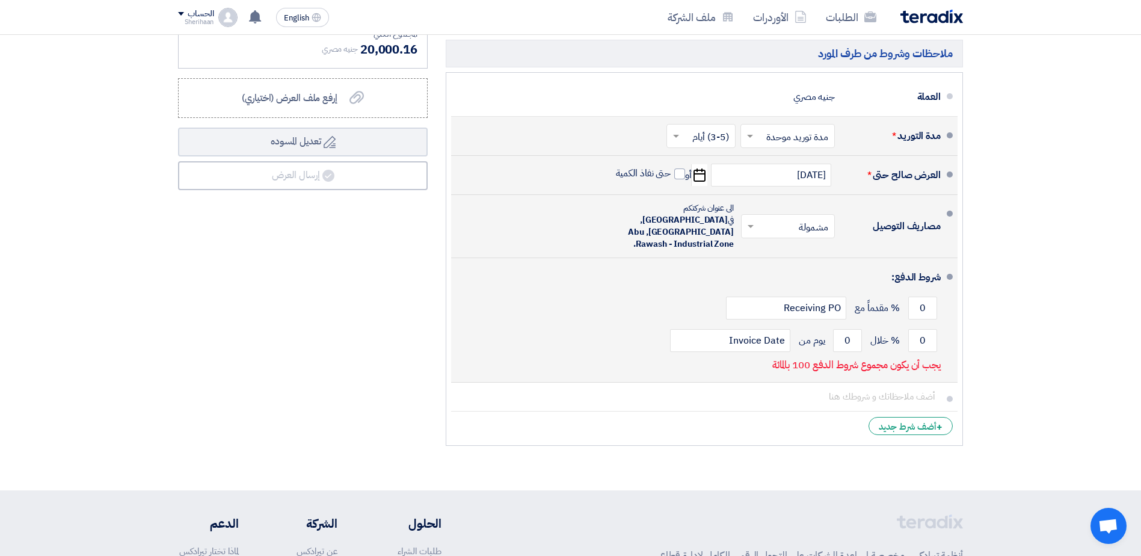
click at [910, 359] on p "يجب أن يكون مجموع شروط الدفع 100 بالمائة" at bounding box center [856, 365] width 168 height 12
click at [928, 297] on input "0" at bounding box center [922, 308] width 29 height 23
click at [915, 297] on input "0" at bounding box center [922, 308] width 29 height 23
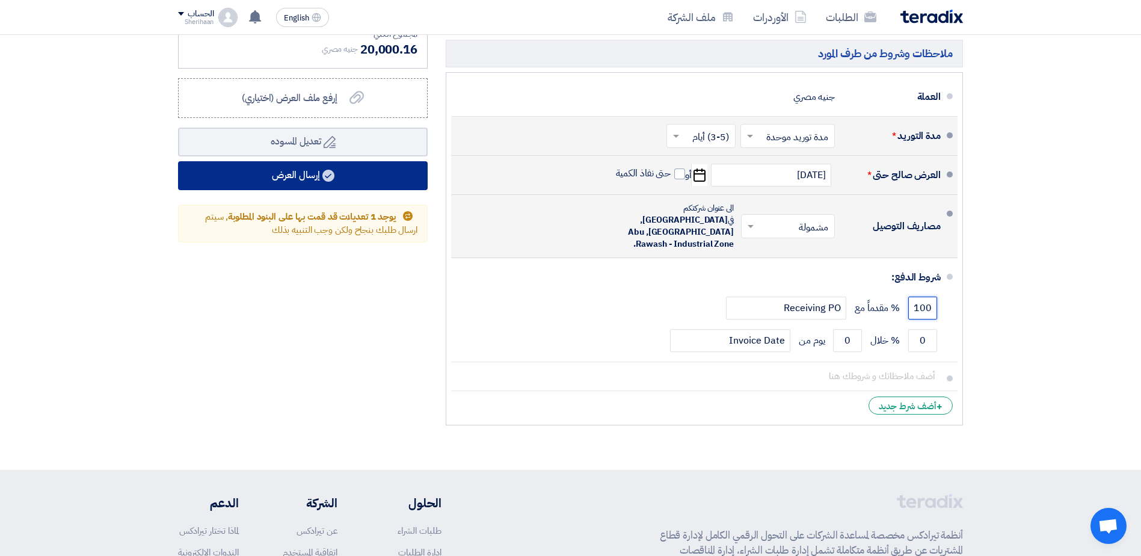
type input "100"
click at [315, 174] on button "إرسال العرض" at bounding box center [303, 175] width 250 height 29
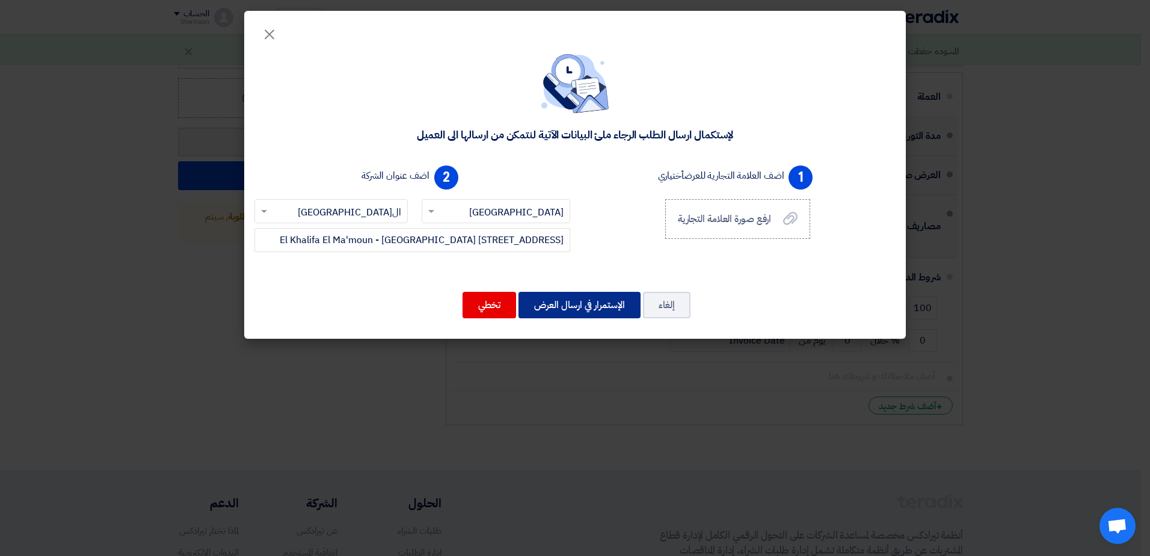
click at [595, 308] on button "الإستمرار في ارسال العرض" at bounding box center [580, 305] width 122 height 26
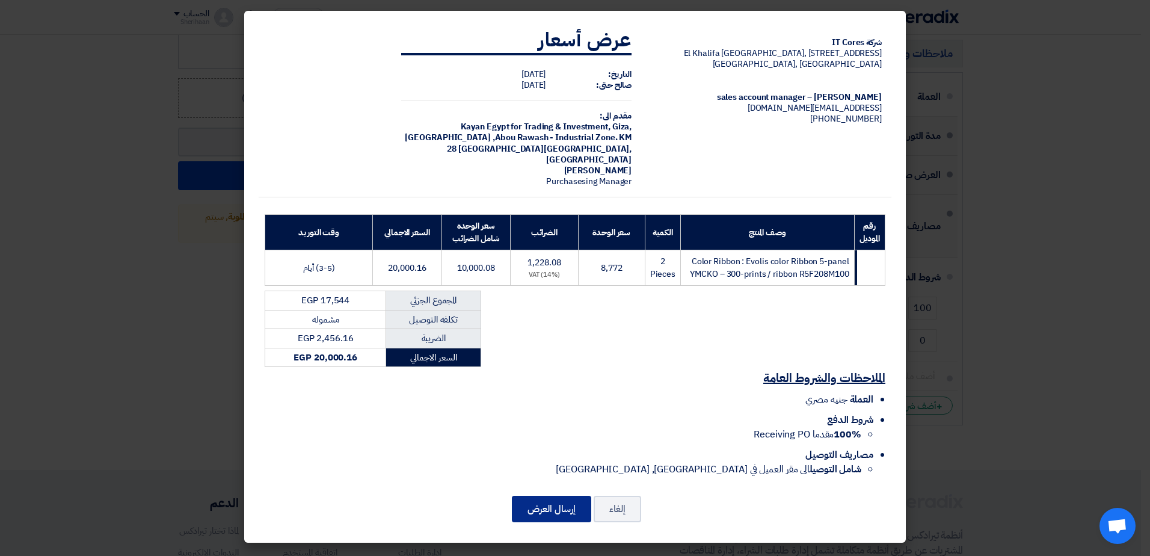
click at [559, 496] on button "إرسال العرض" at bounding box center [551, 509] width 79 height 26
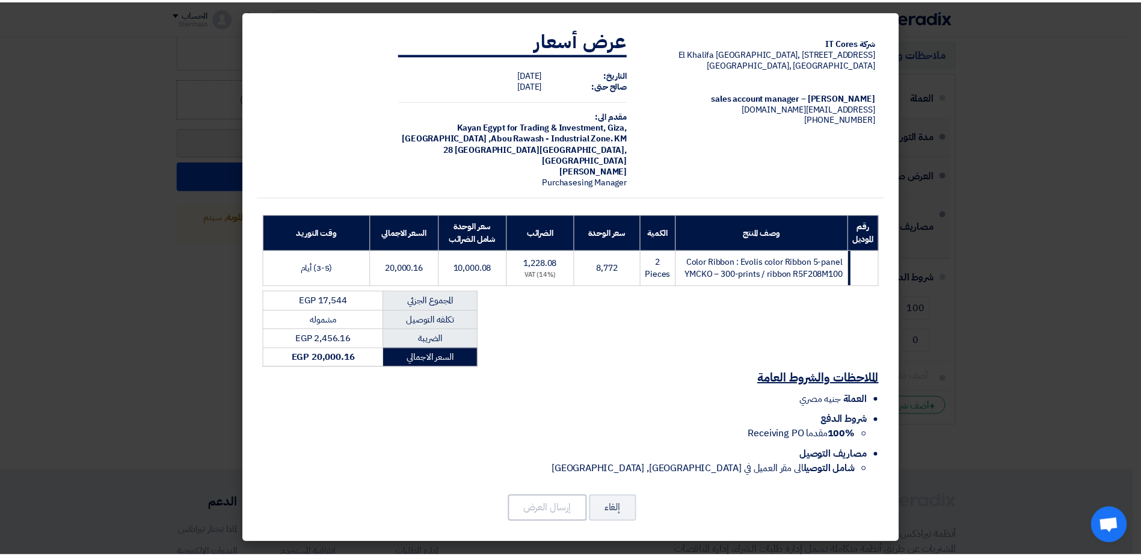
scroll to position [0, 0]
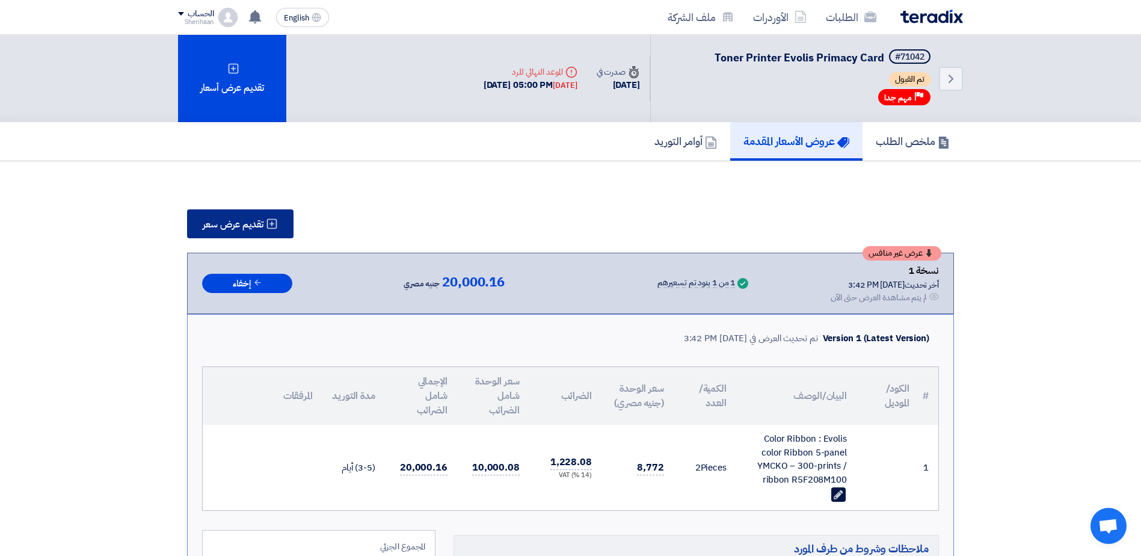
click at [253, 221] on span "تقديم عرض سعر" at bounding box center [233, 225] width 61 height 10
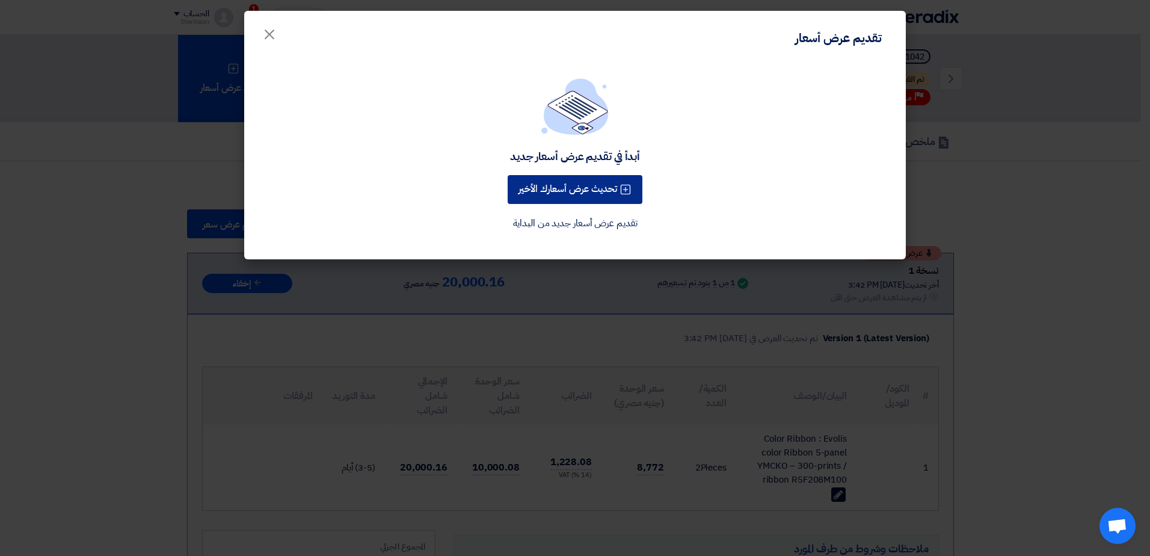
click at [544, 197] on button "تحديث عرض أسعارك الأخير" at bounding box center [575, 189] width 135 height 29
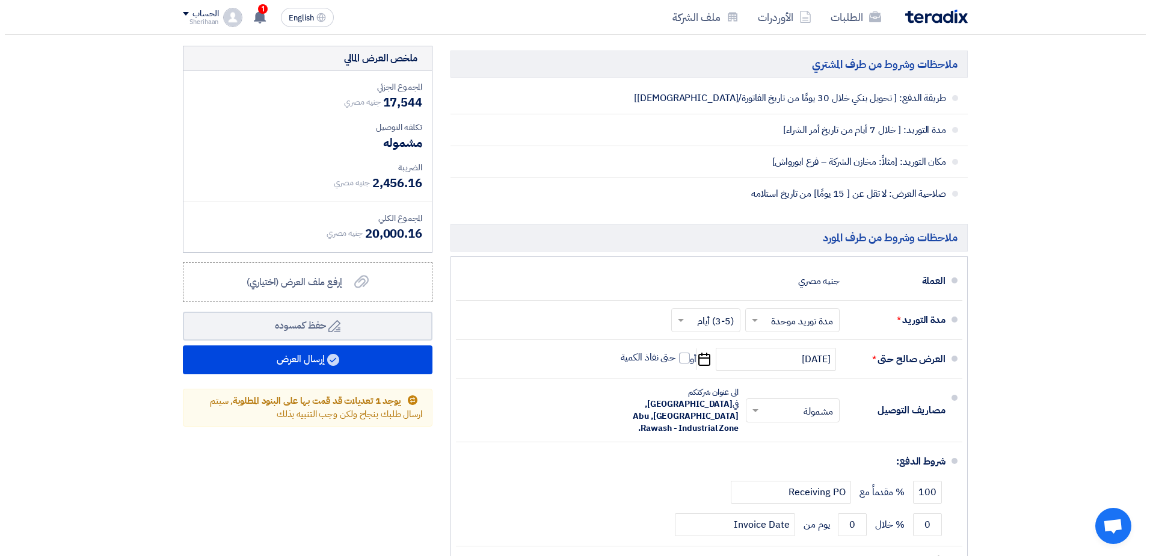
scroll to position [421, 0]
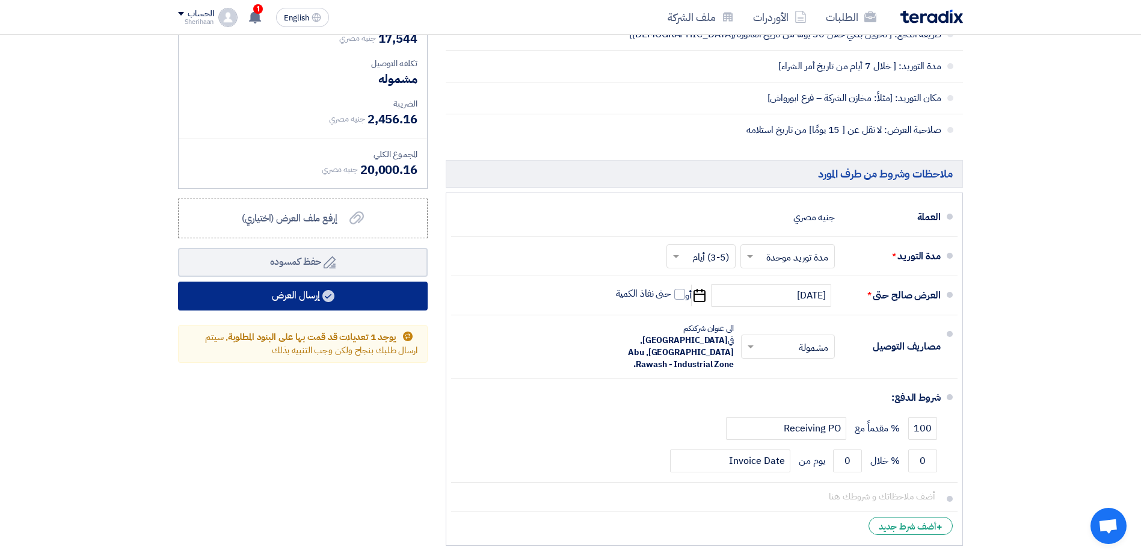
click at [316, 293] on button "إرسال العرض" at bounding box center [303, 296] width 250 height 29
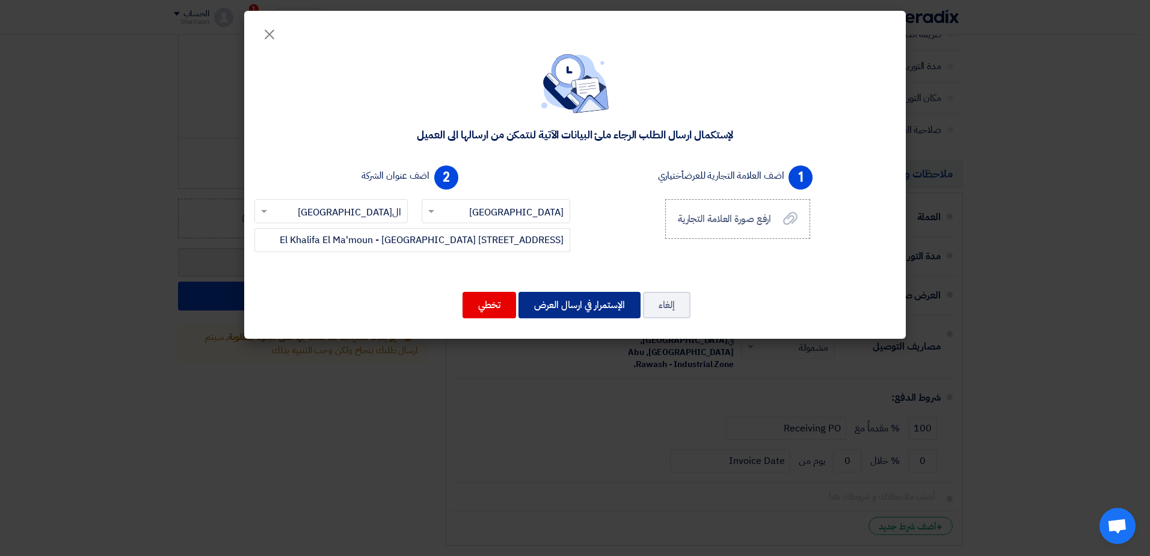
click at [591, 300] on button "الإستمرار في ارسال العرض" at bounding box center [580, 305] width 122 height 26
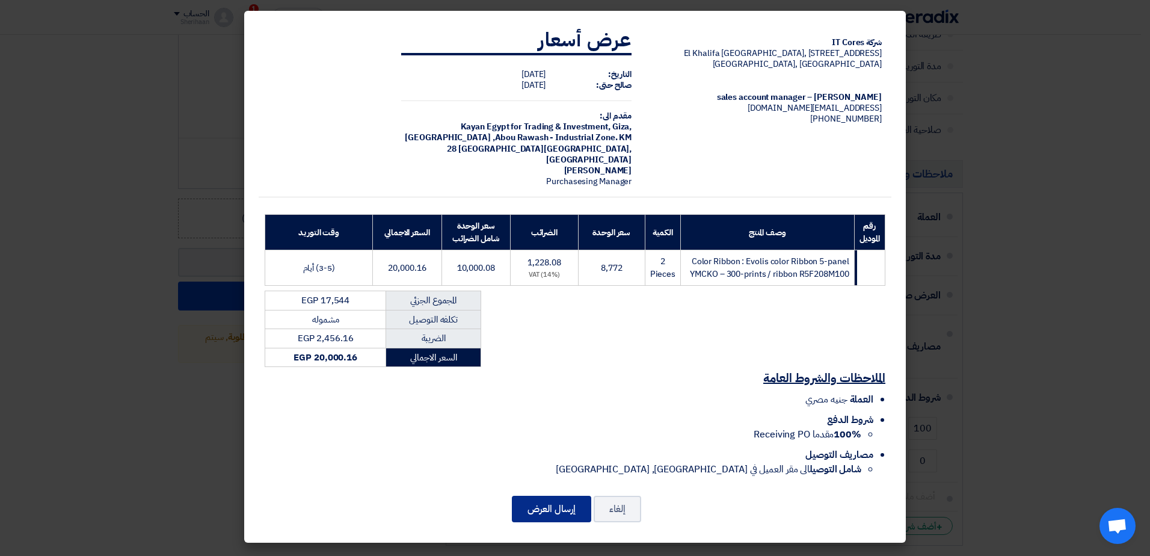
click at [546, 500] on button "إرسال العرض" at bounding box center [551, 509] width 79 height 26
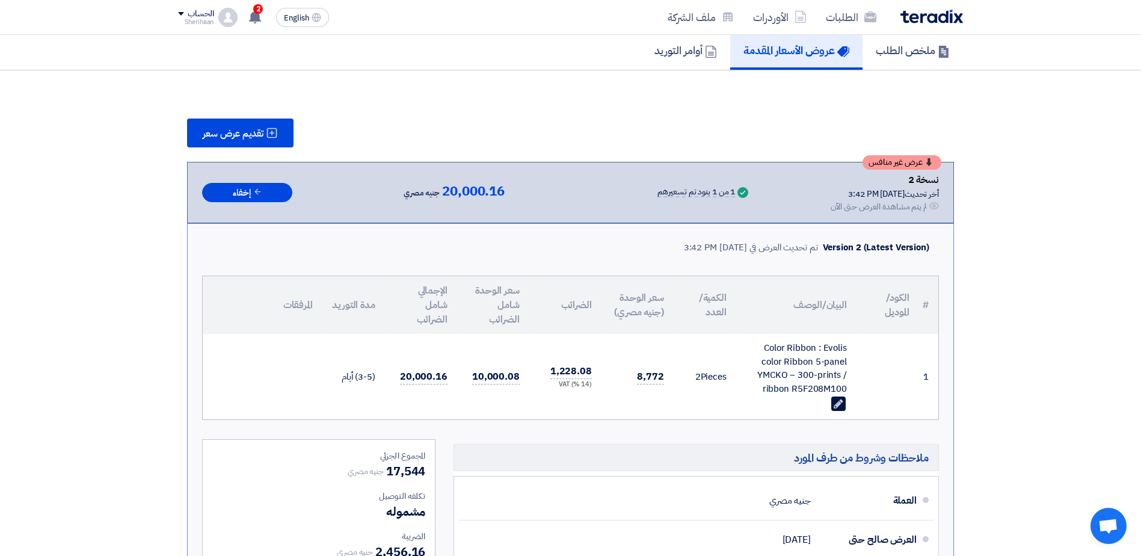
scroll to position [90, 0]
